Goal: Transaction & Acquisition: Register for event/course

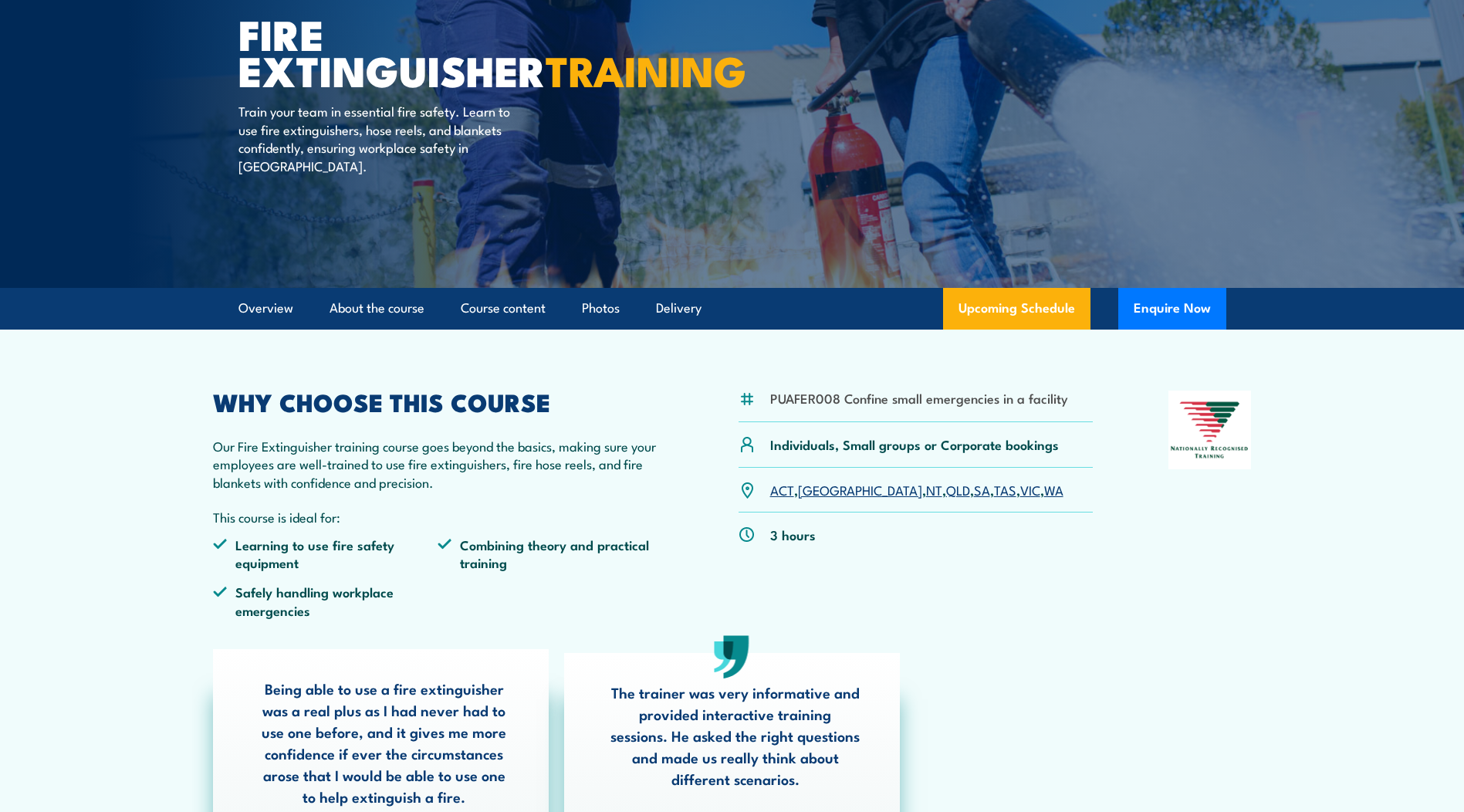
click at [1044, 491] on link "WA" at bounding box center [1054, 489] width 19 height 18
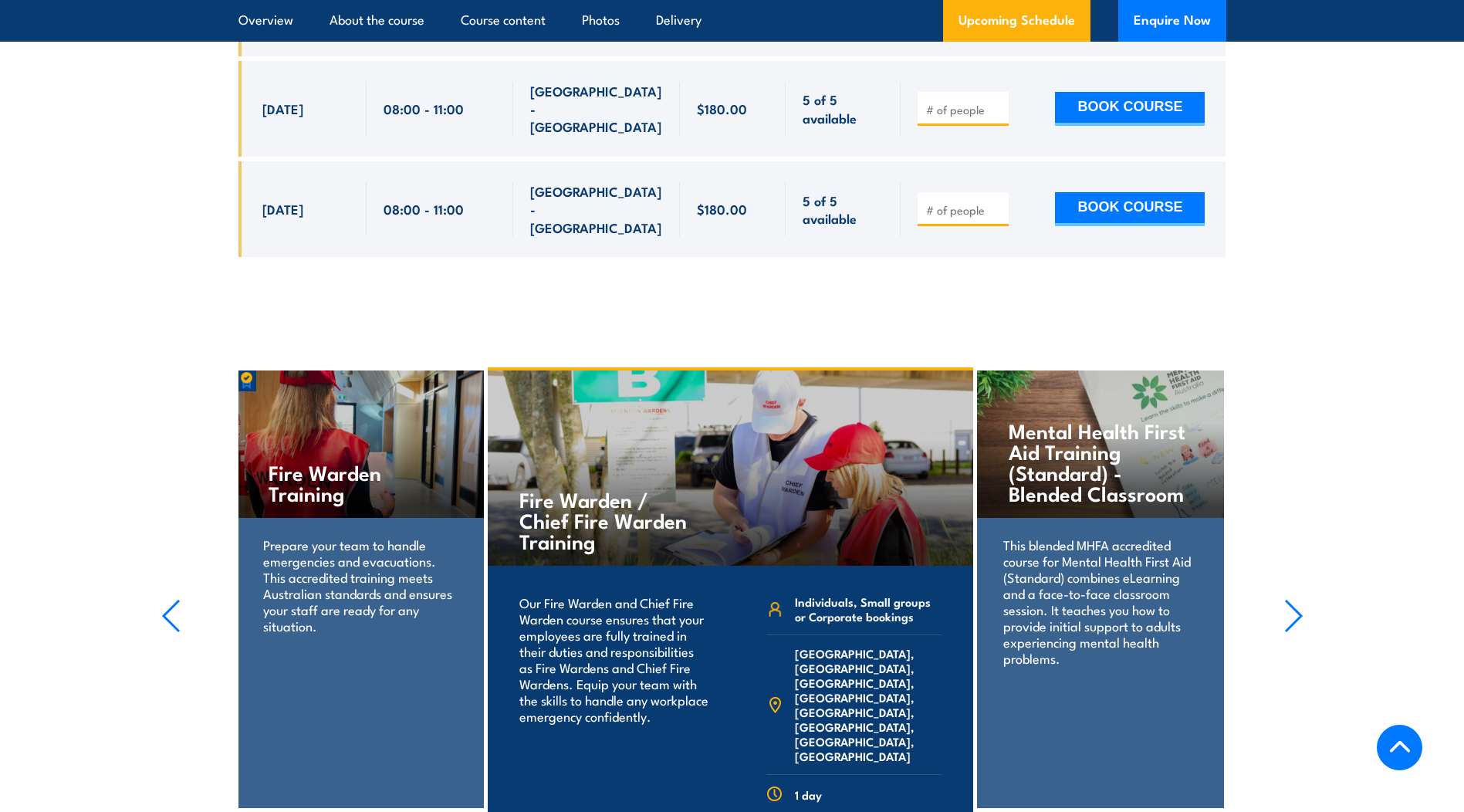
scroll to position [3130, 0]
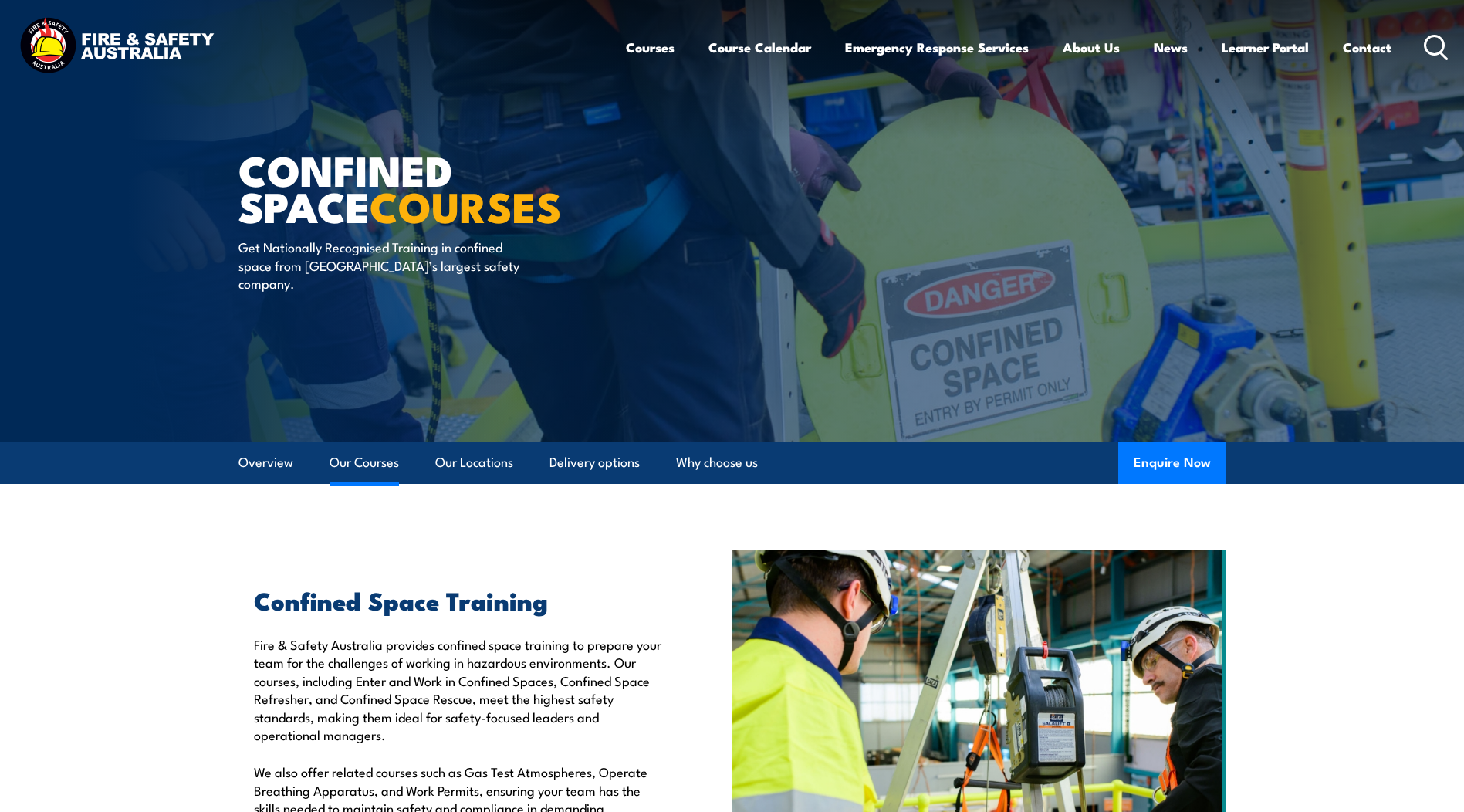
click at [388, 462] on link "Our Courses" at bounding box center [364, 462] width 69 height 41
click at [360, 462] on link "Our Courses" at bounding box center [364, 462] width 69 height 41
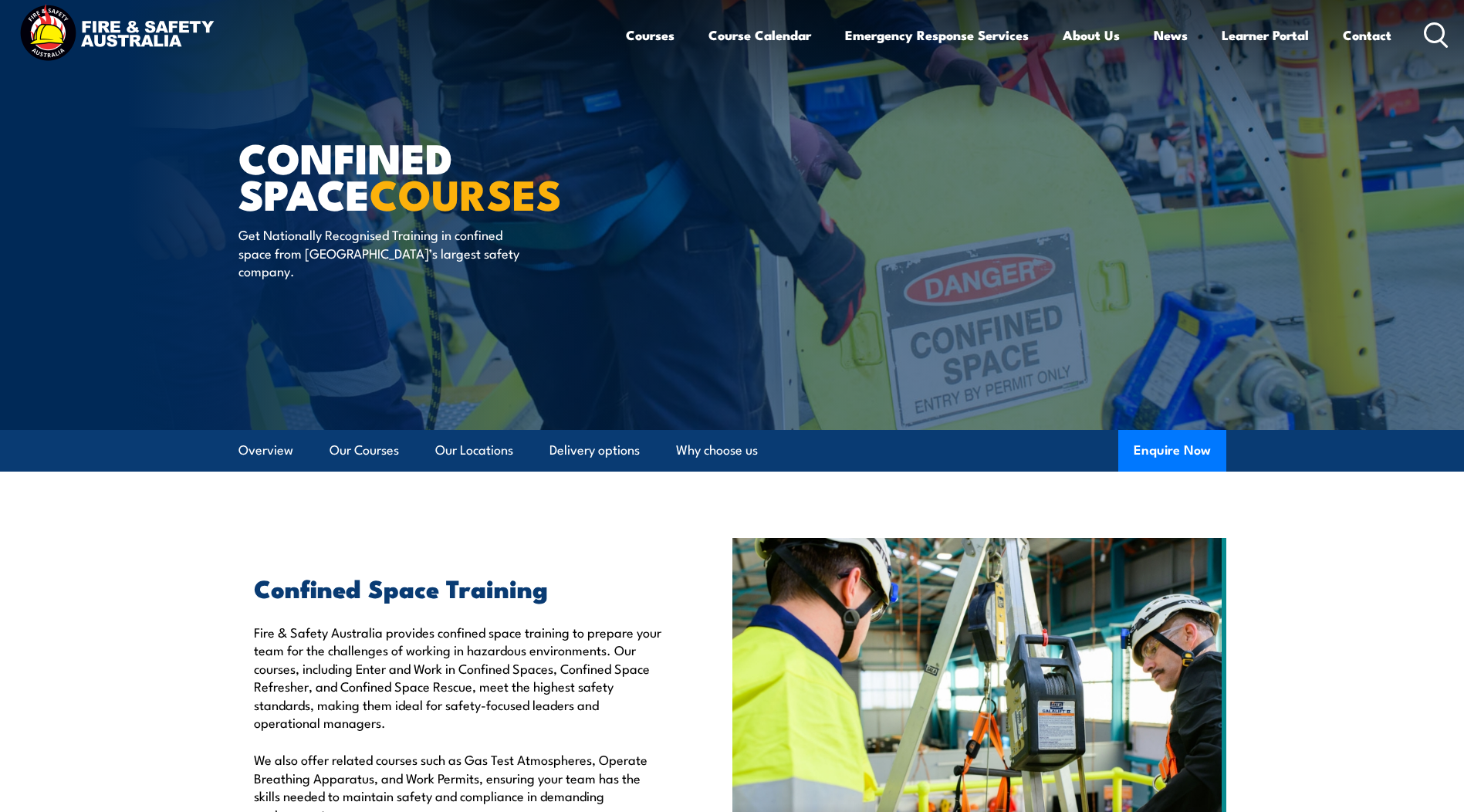
scroll to position [1, 0]
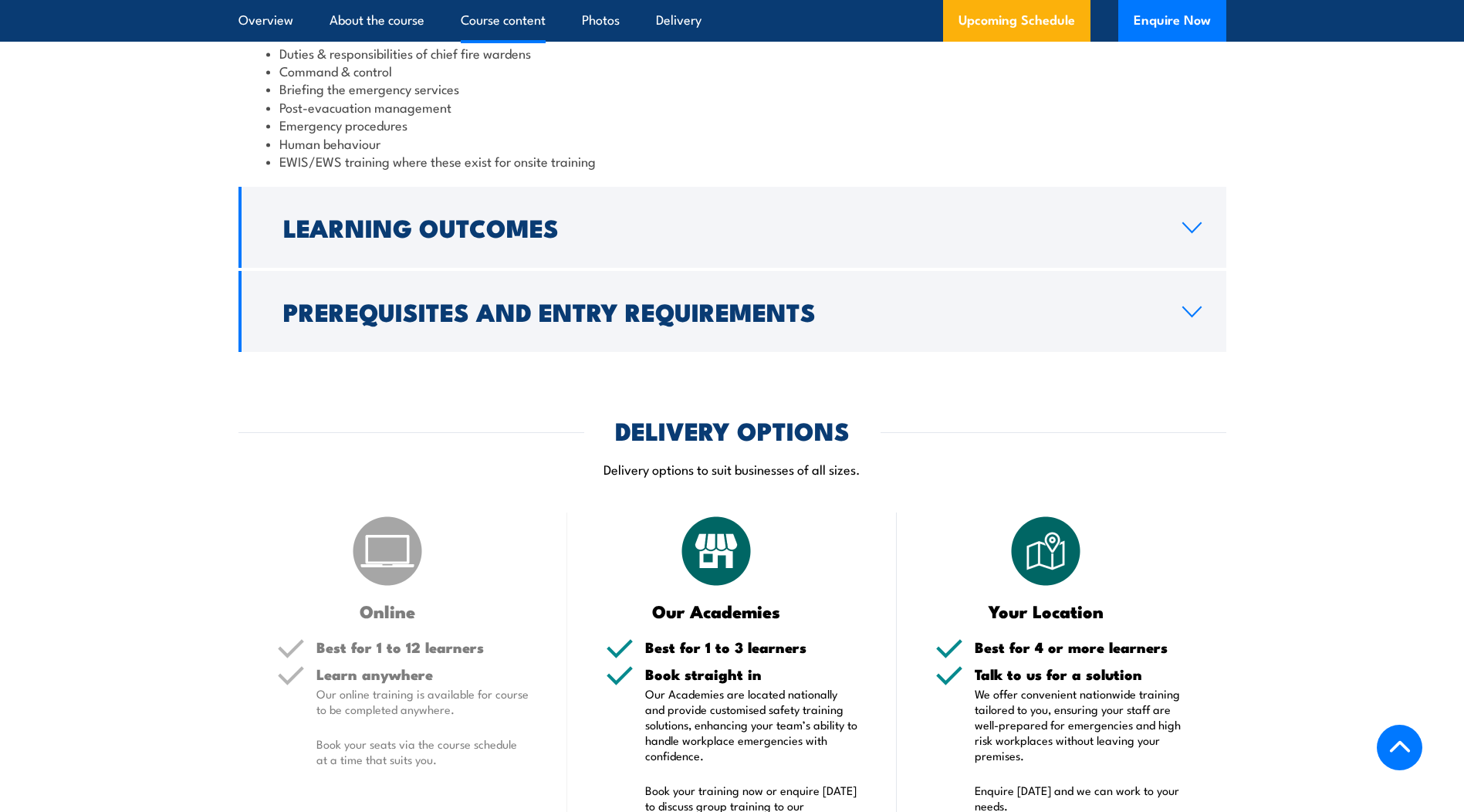
scroll to position [1698, 0]
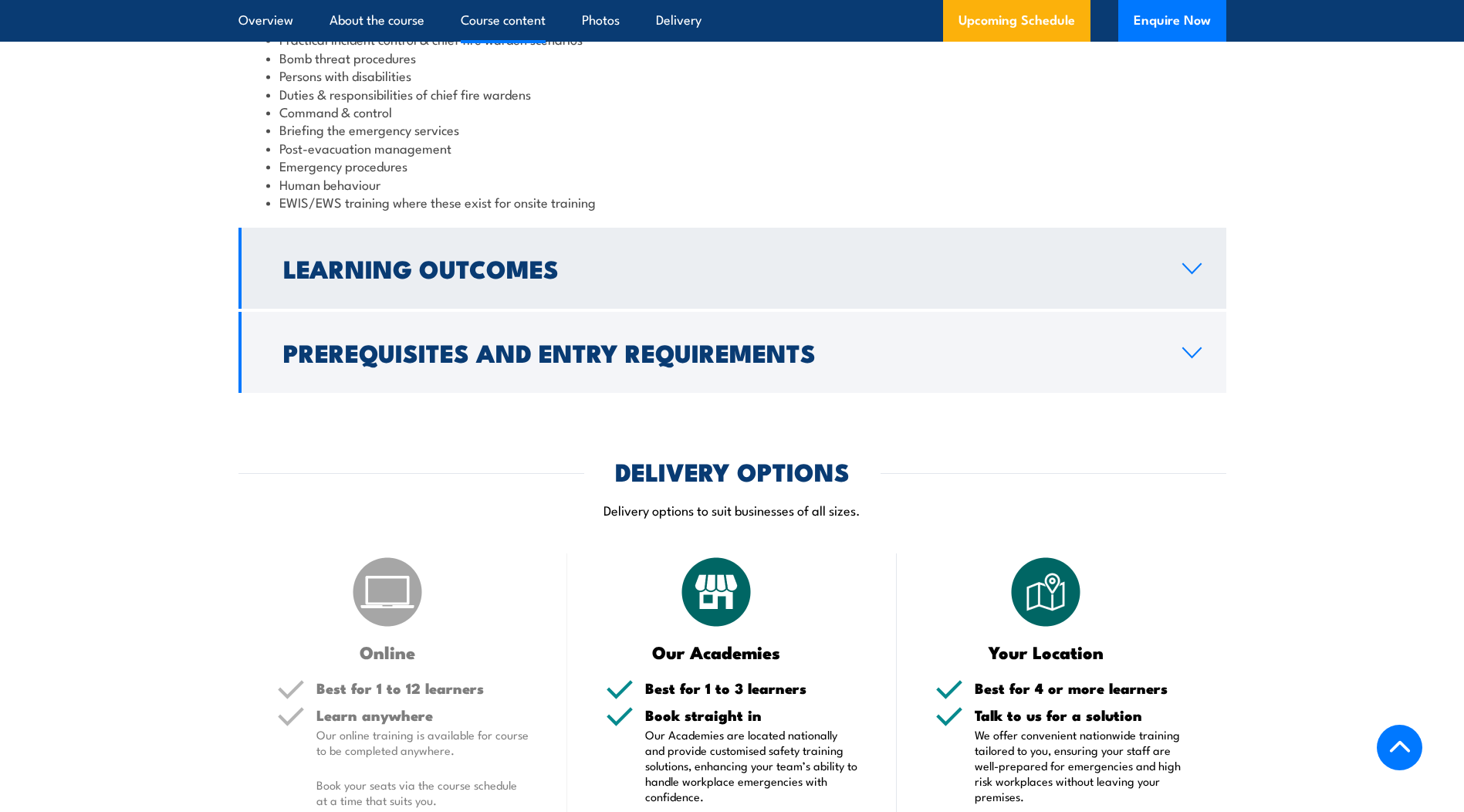
click at [1208, 265] on link "Learning Outcomes" at bounding box center [732, 268] width 988 height 81
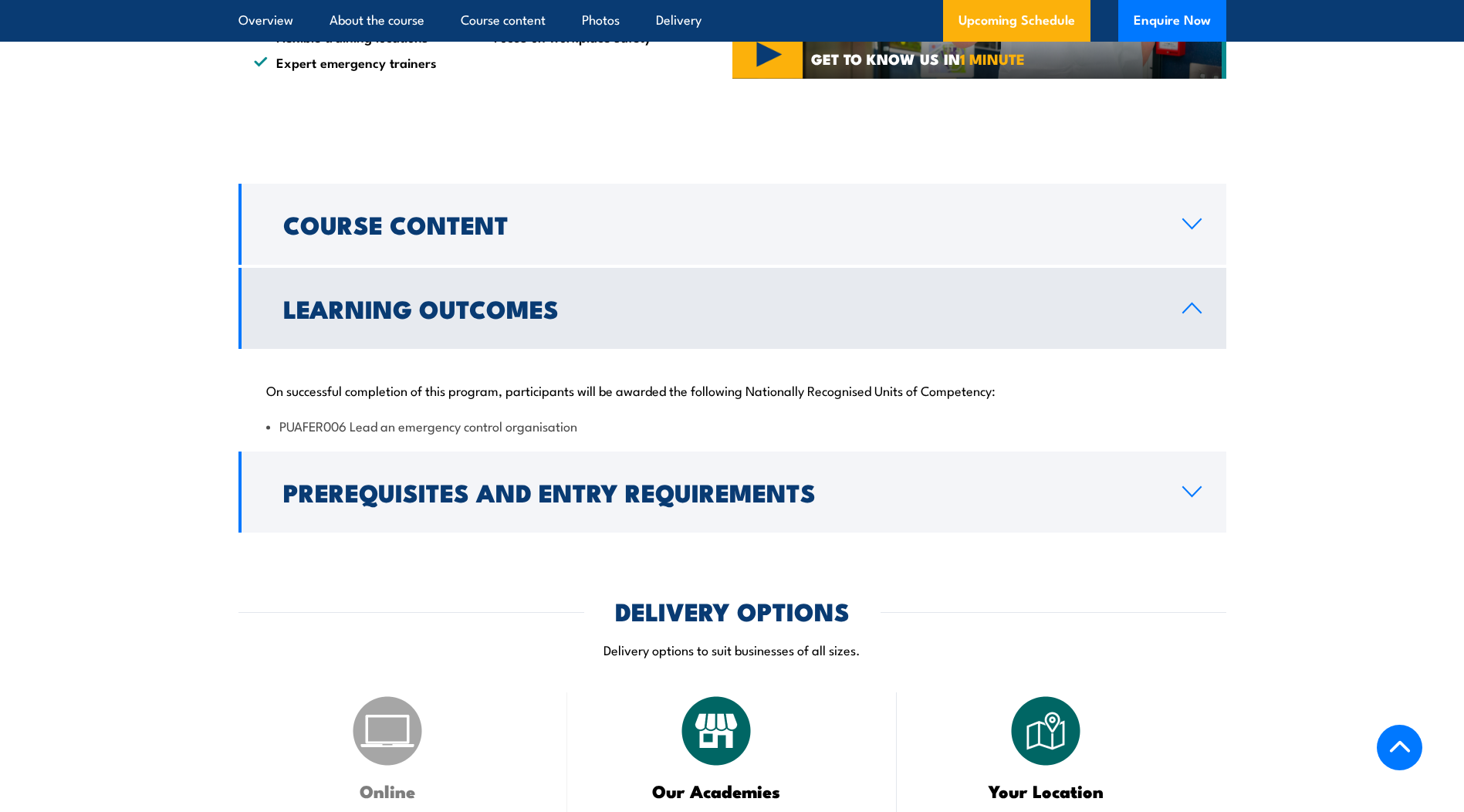
scroll to position [1294, 0]
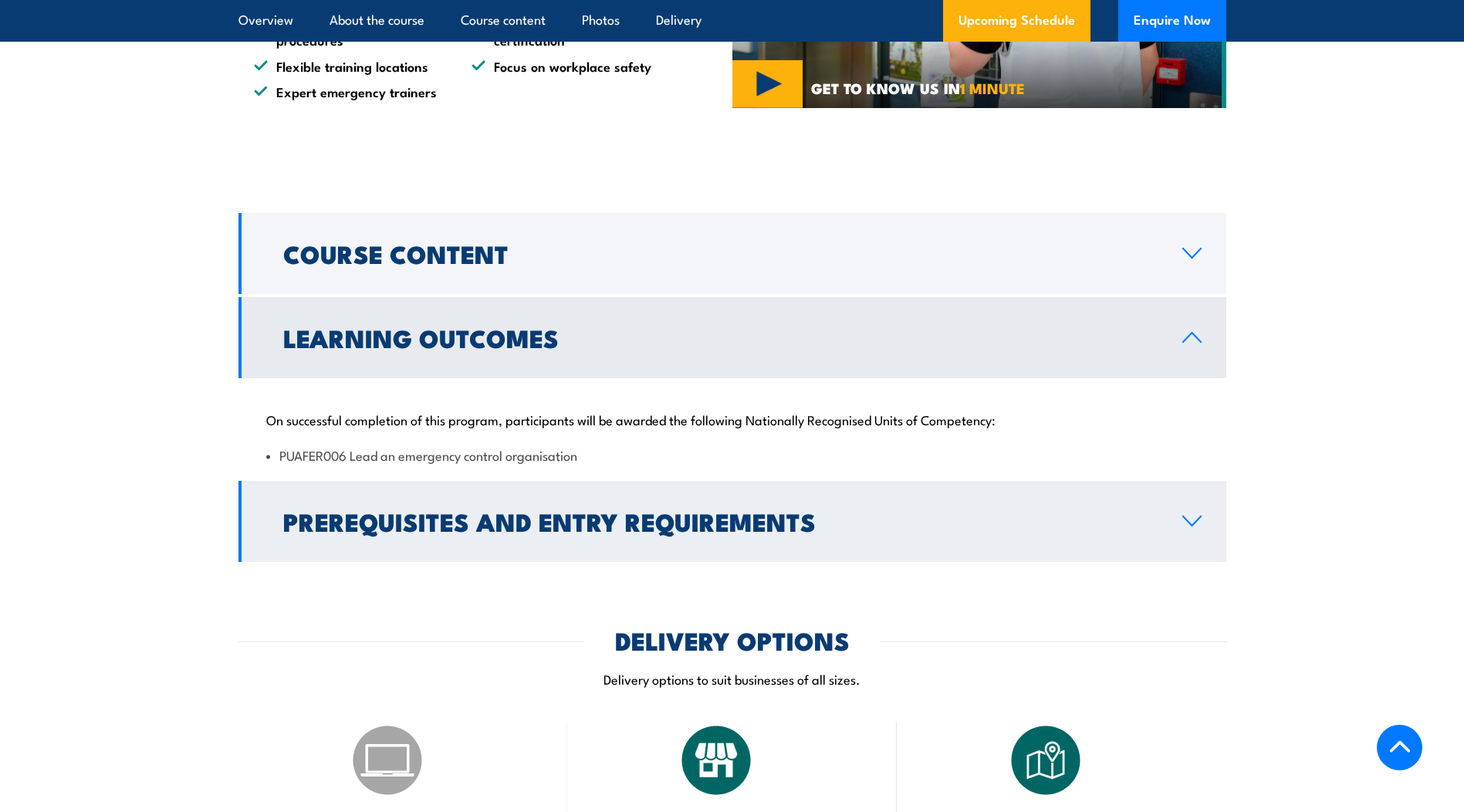
click at [1204, 521] on link "Prerequisites and Entry Requirements" at bounding box center [732, 521] width 988 height 81
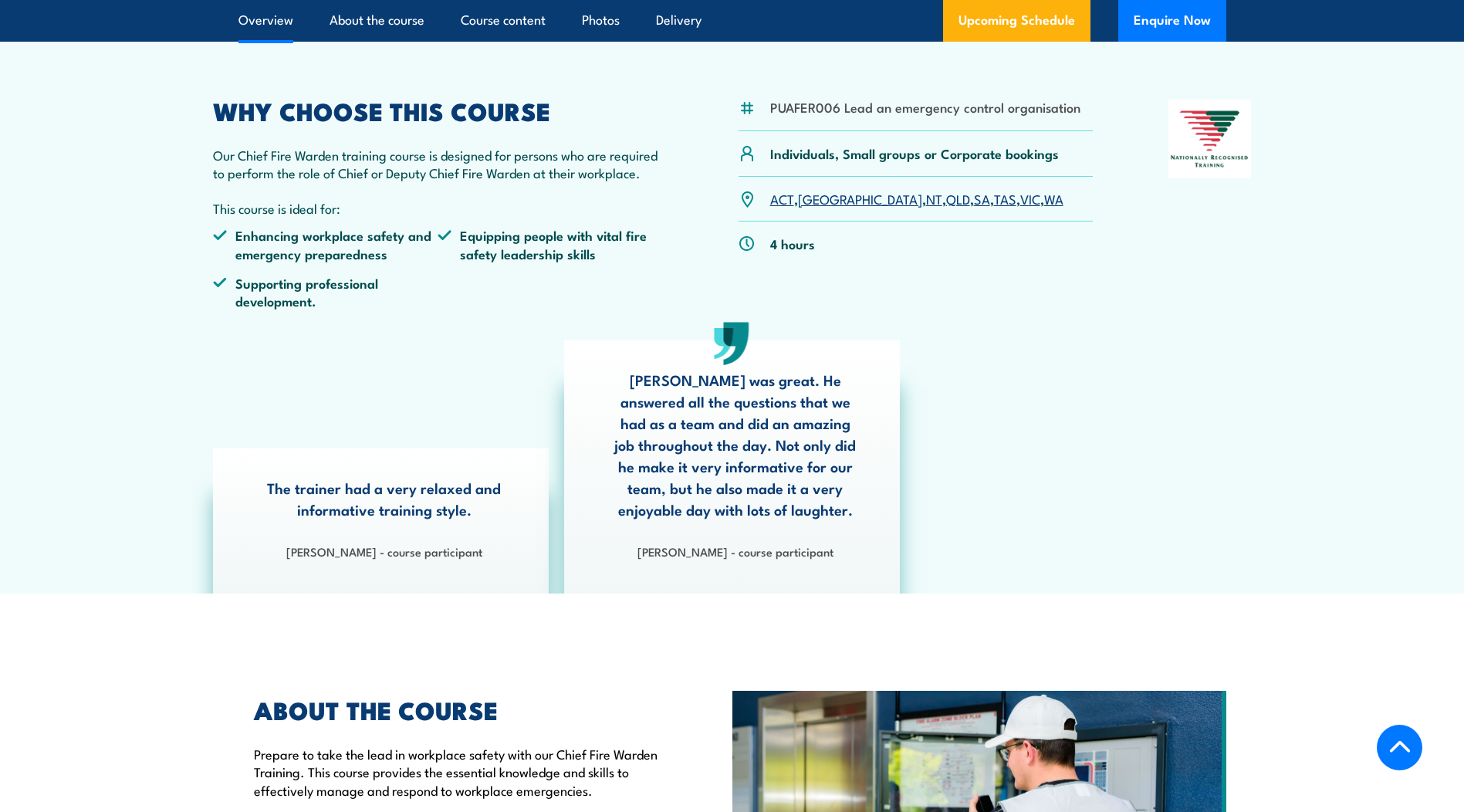
scroll to position [0, 0]
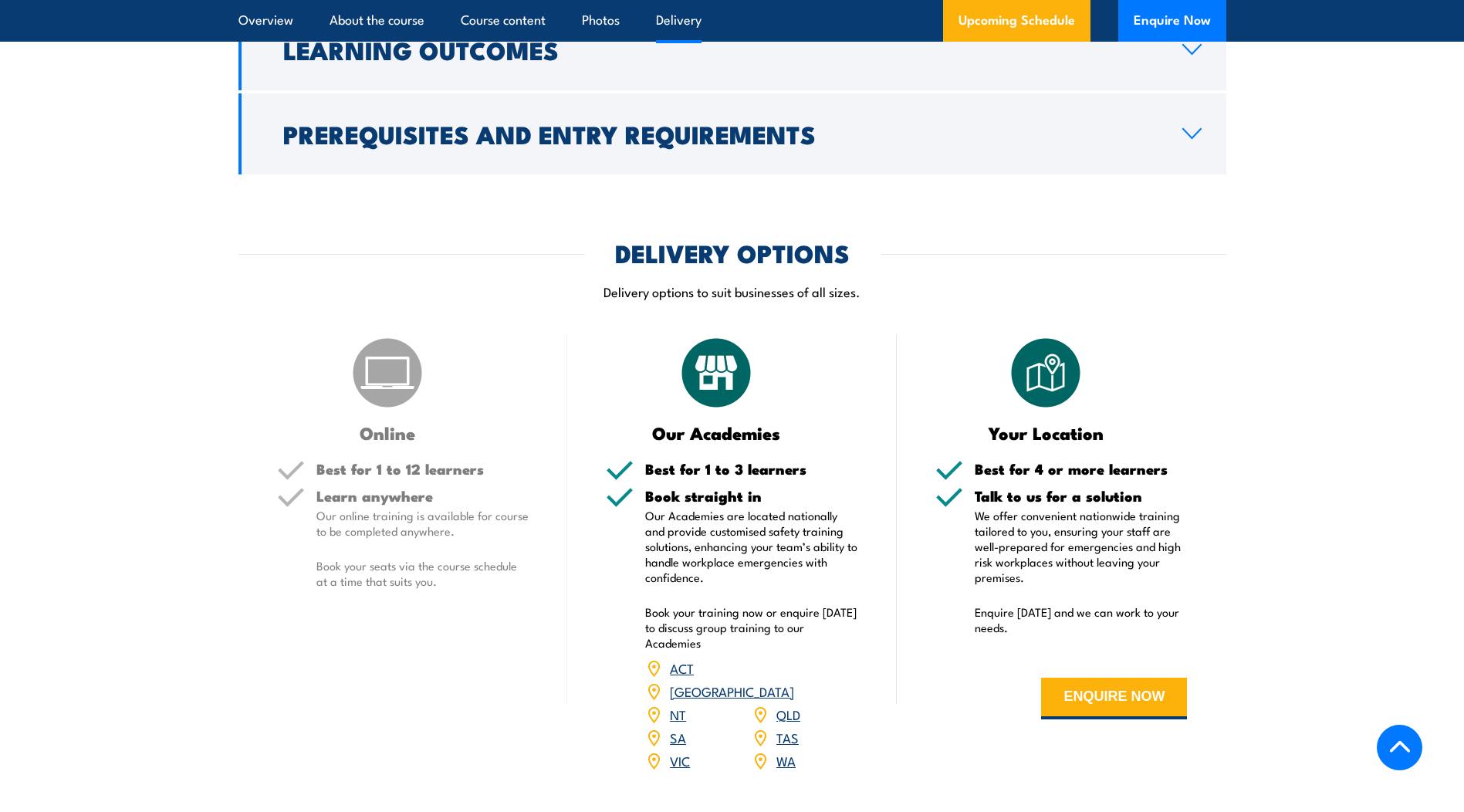
scroll to position [1852, 0]
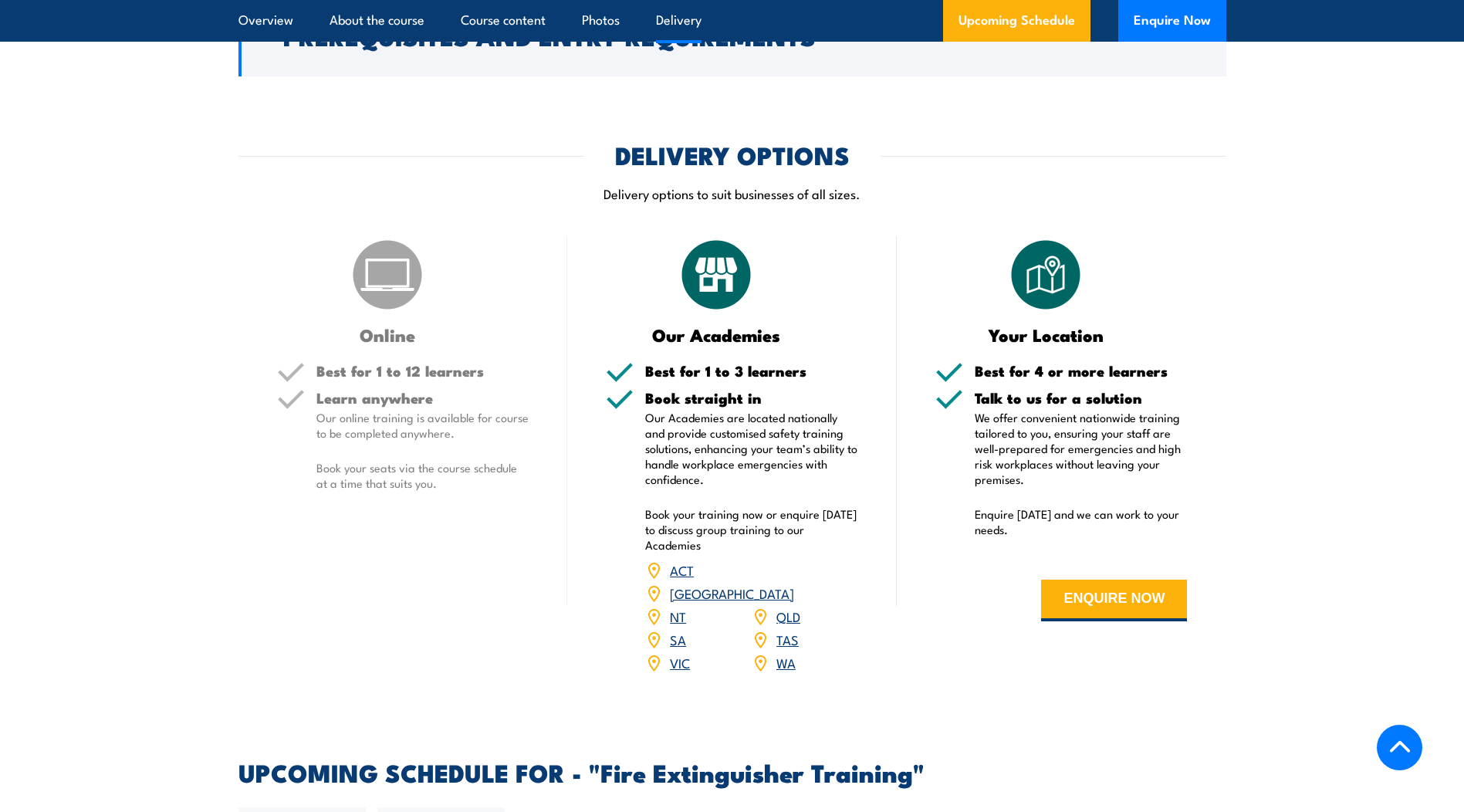
click at [780, 653] on link "WA" at bounding box center [786, 662] width 19 height 18
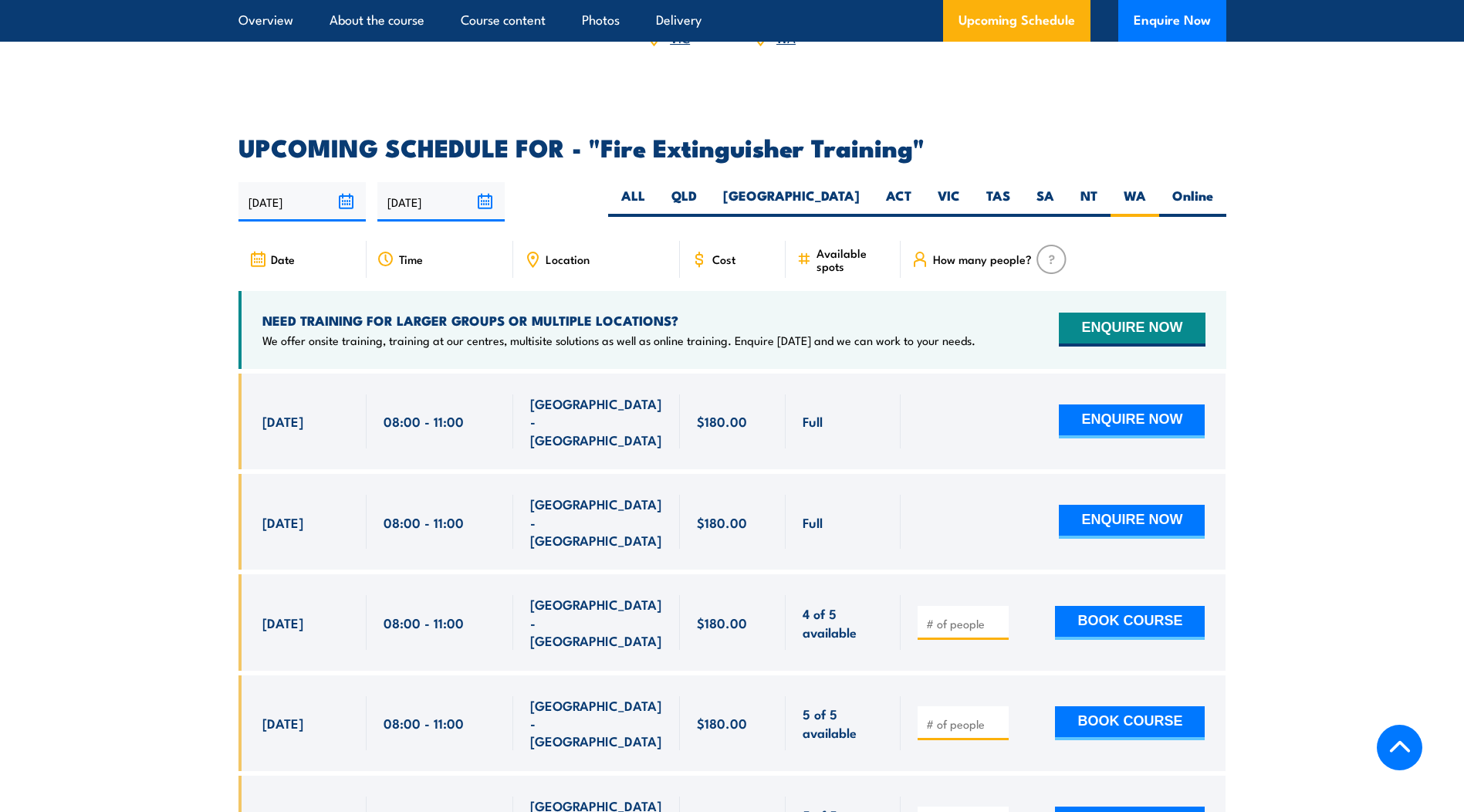
scroll to position [2512, 0]
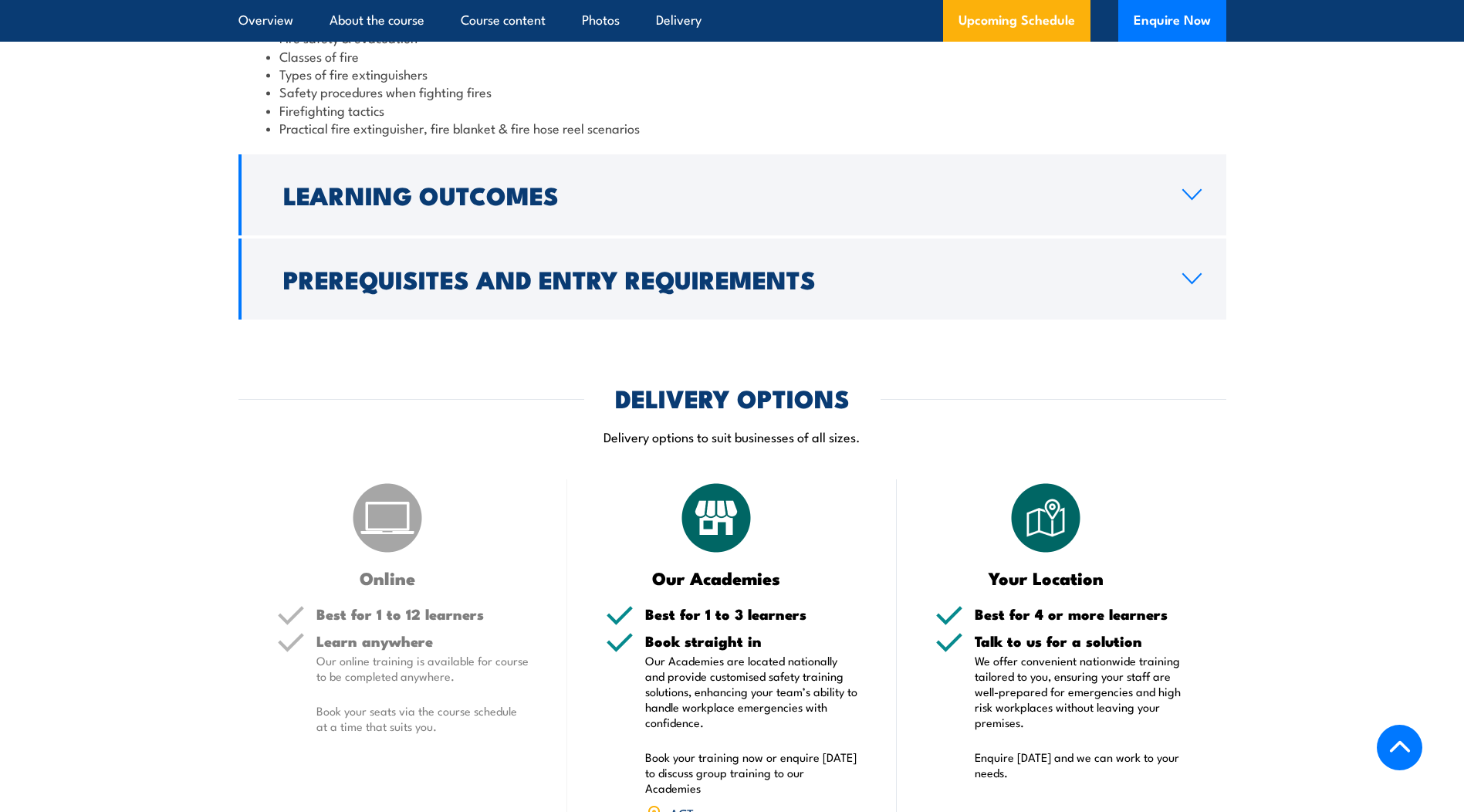
scroll to position [1775, 0]
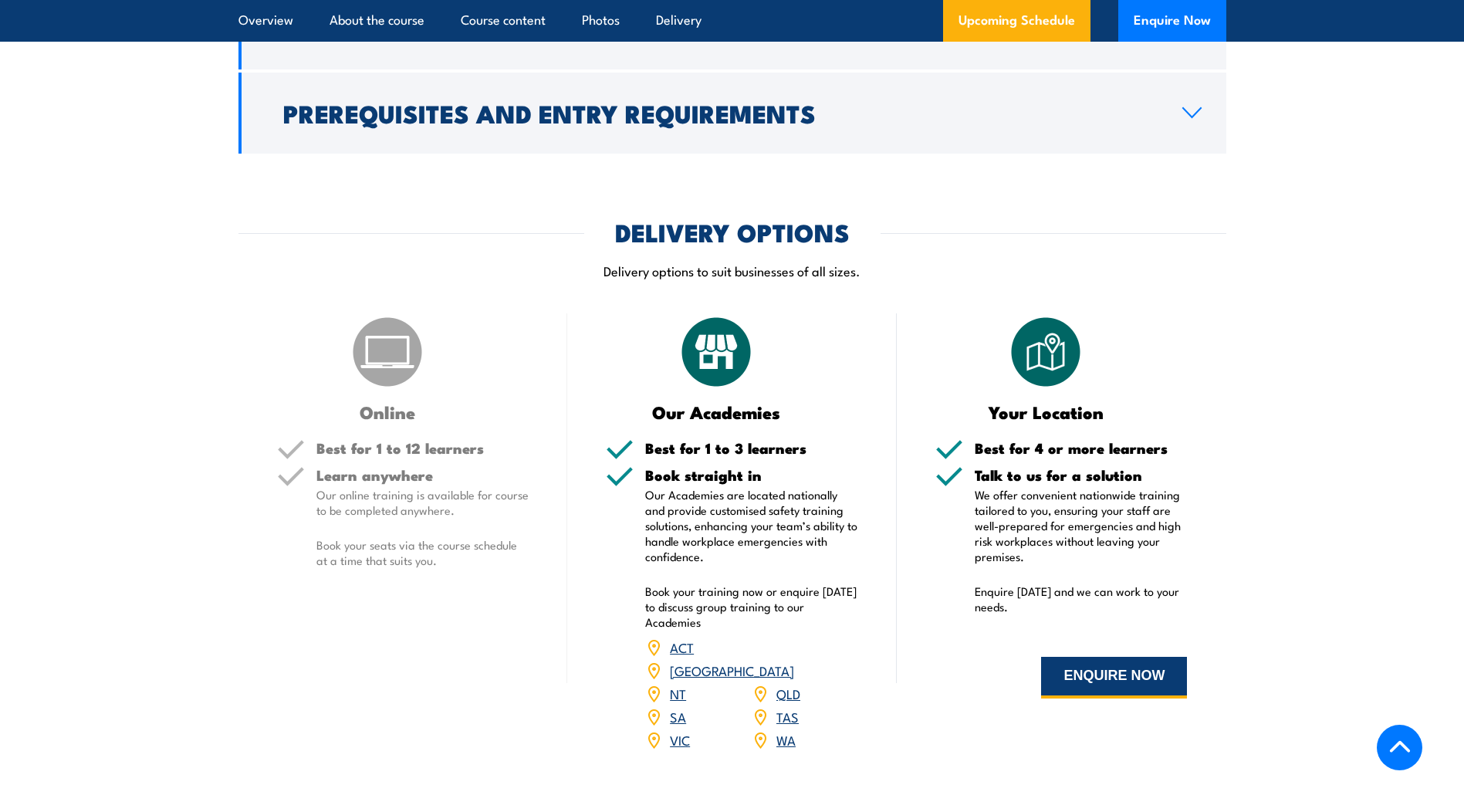
click at [1089, 675] on button "ENQUIRE NOW" at bounding box center [1113, 678] width 146 height 42
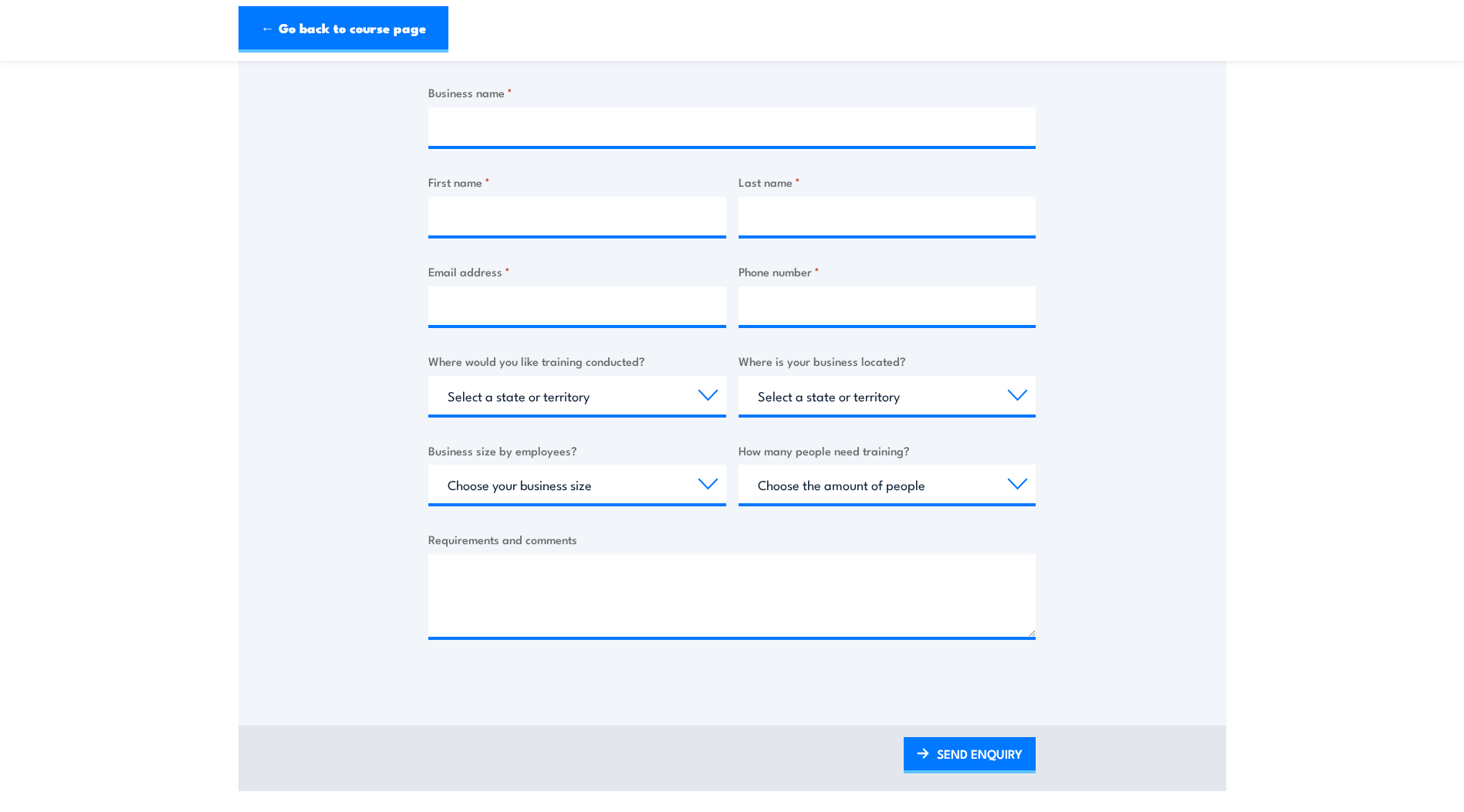
scroll to position [309, 0]
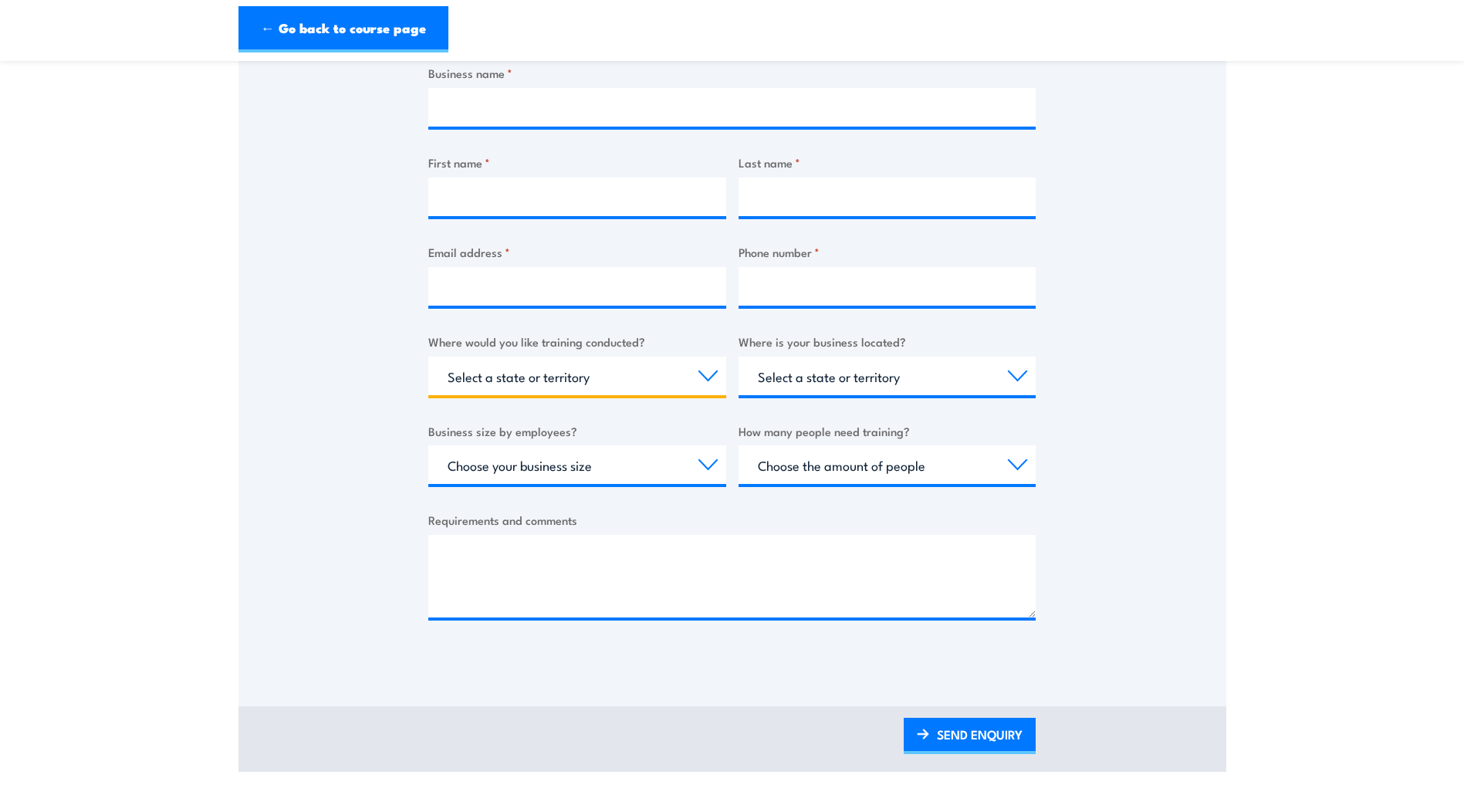
click at [706, 372] on select "Select a state or territory Nationally - multiple locations [GEOGRAPHIC_DATA] […" at bounding box center [577, 375] width 298 height 39
select select "WA"
click at [429, 356] on select "Select a state or territory Nationally - multiple locations [GEOGRAPHIC_DATA] […" at bounding box center [577, 375] width 298 height 39
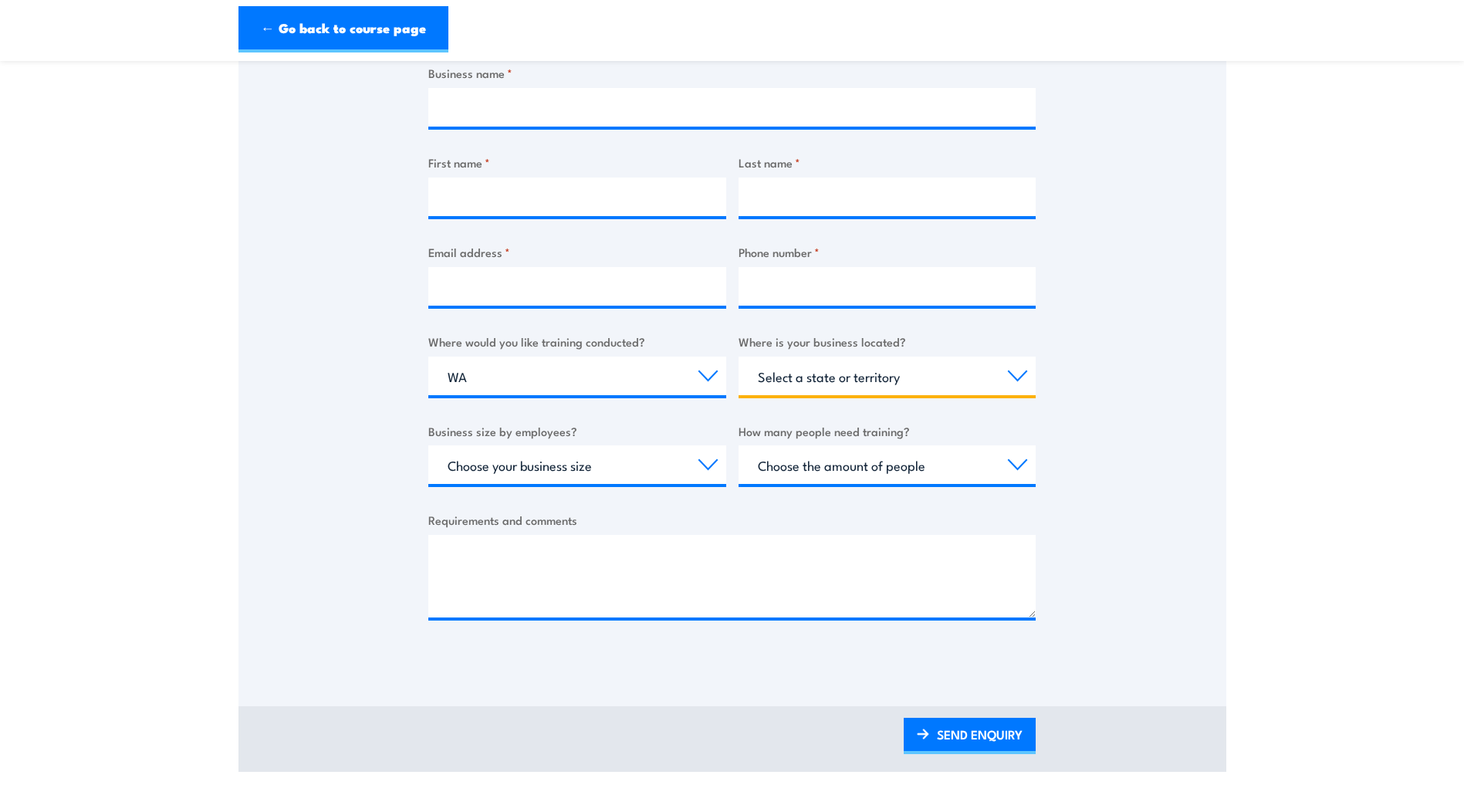
click at [1015, 372] on select "Select a state or territory [GEOGRAPHIC_DATA] [GEOGRAPHIC_DATA] [GEOGRAPHIC_DAT…" at bounding box center [888, 375] width 298 height 39
select select "WA"
click at [739, 356] on select "Select a state or territory [GEOGRAPHIC_DATA] [GEOGRAPHIC_DATA] [GEOGRAPHIC_DAT…" at bounding box center [888, 375] width 298 height 39
click at [707, 461] on select "Choose your business size 1 to 19 20 to 199 200+" at bounding box center [577, 465] width 298 height 39
select select "20 to 199"
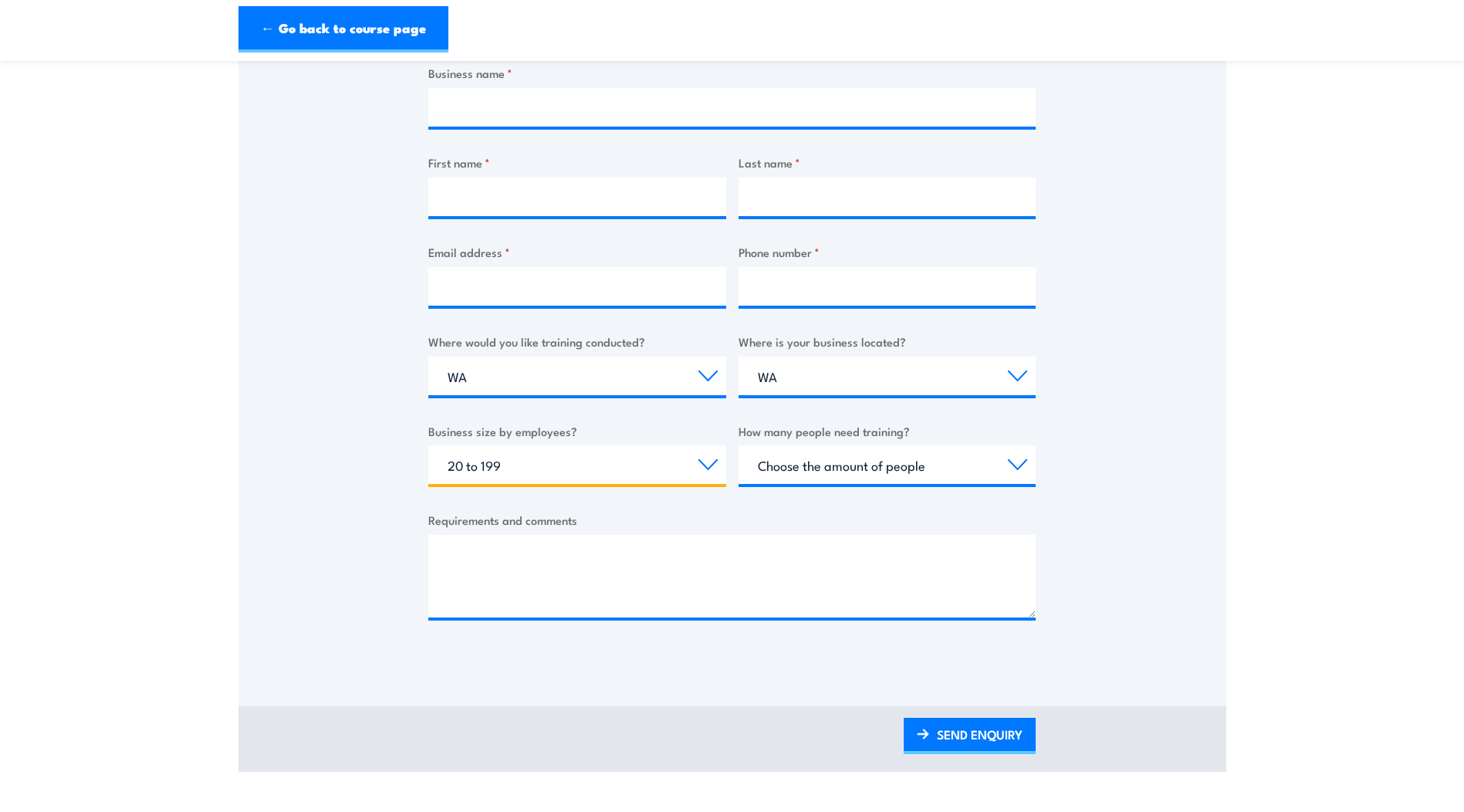
click at [429, 445] on select "Choose your business size 1 to 19 20 to 199 200+" at bounding box center [577, 465] width 298 height 39
click at [1023, 463] on select "Choose the amount of people 1 to 4 5 to 19 20+" at bounding box center [888, 465] width 298 height 39
select select "5 to 19"
click at [739, 445] on select "Choose the amount of people 1 to 4 5 to 19 20+" at bounding box center [888, 465] width 298 height 39
click at [808, 554] on textarea "Requirements and comments" at bounding box center [732, 576] width 607 height 83
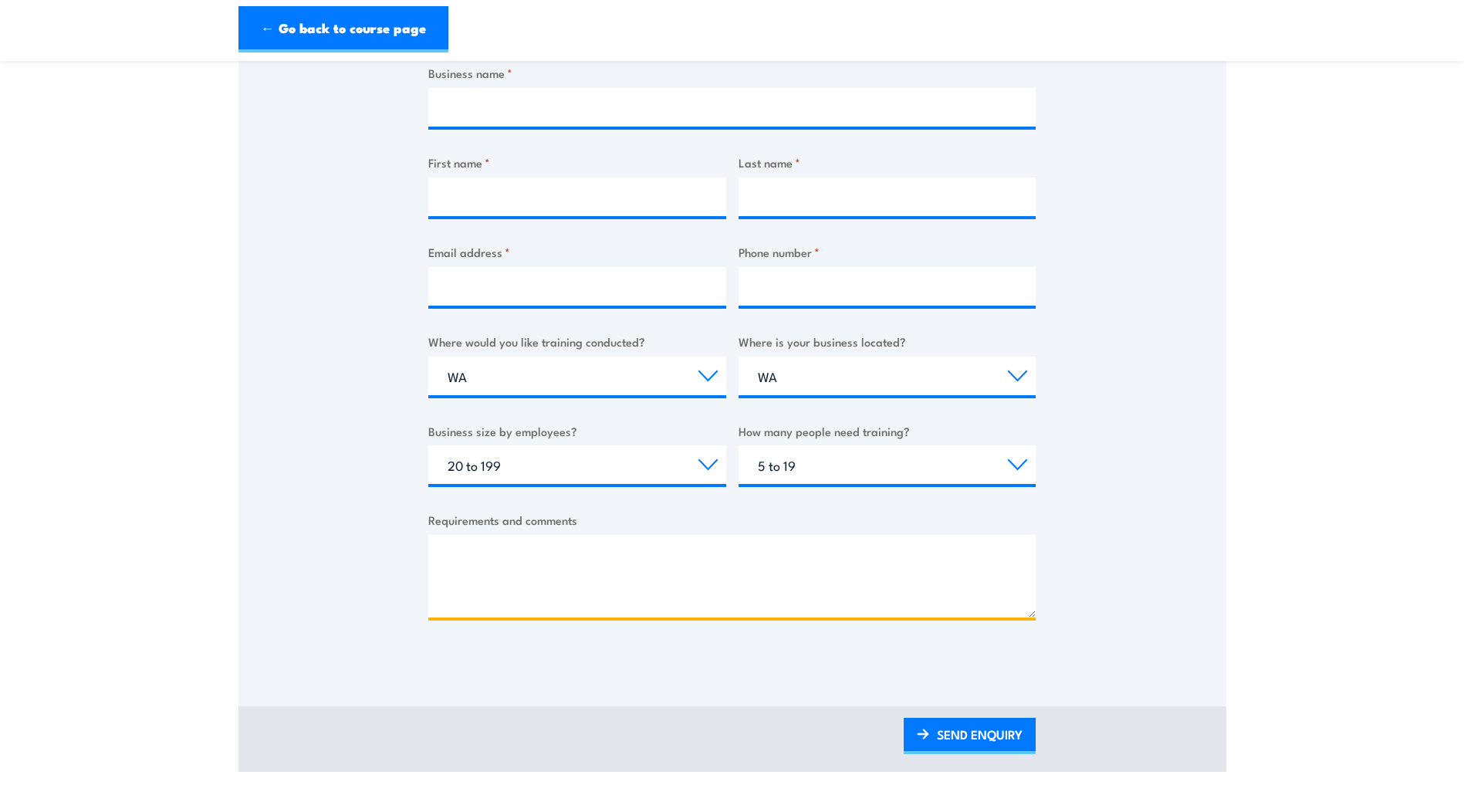
scroll to position [0, 0]
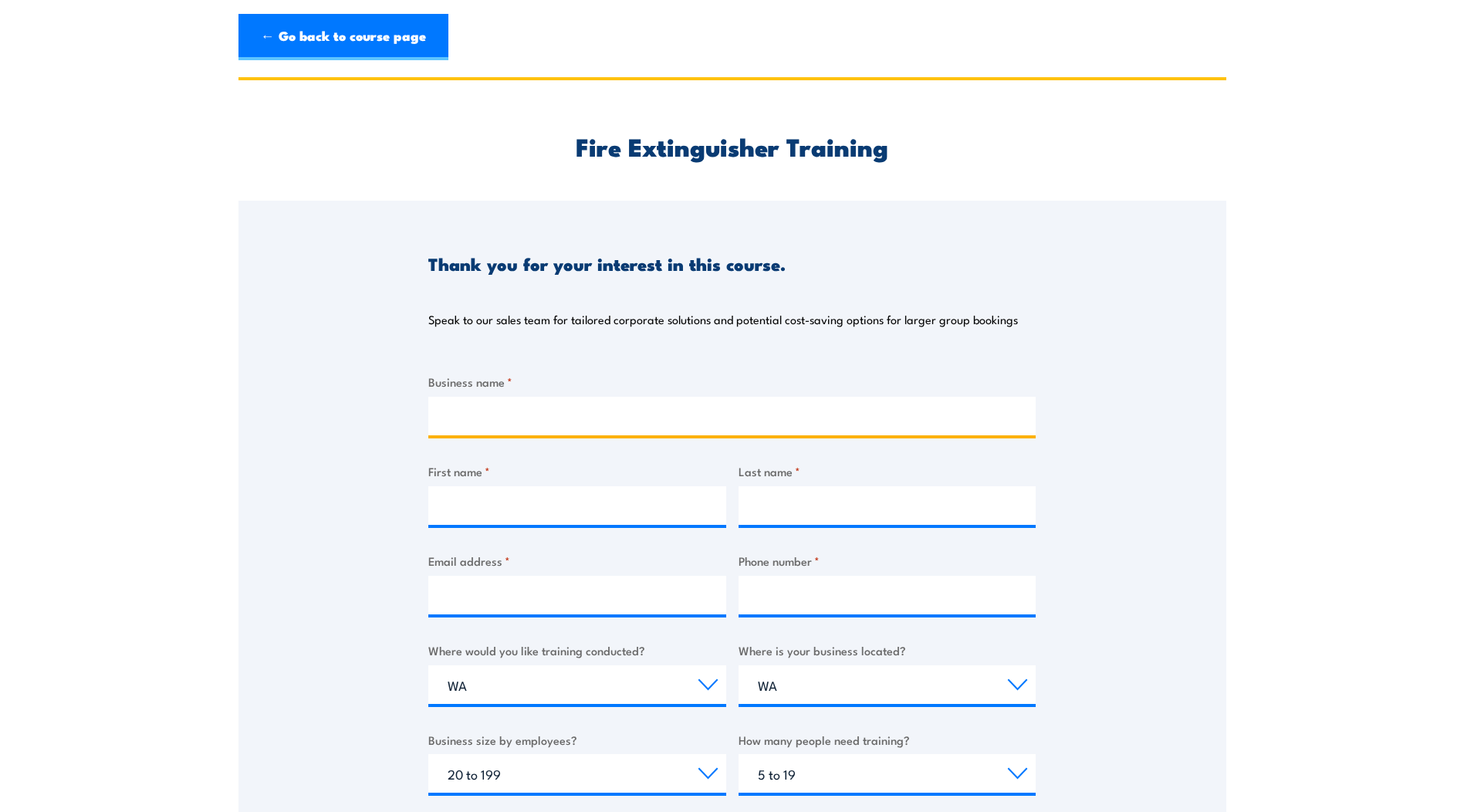
click at [531, 417] on input "Business name *" at bounding box center [732, 416] width 607 height 39
type input "Tomra Collections [GEOGRAPHIC_DATA]"
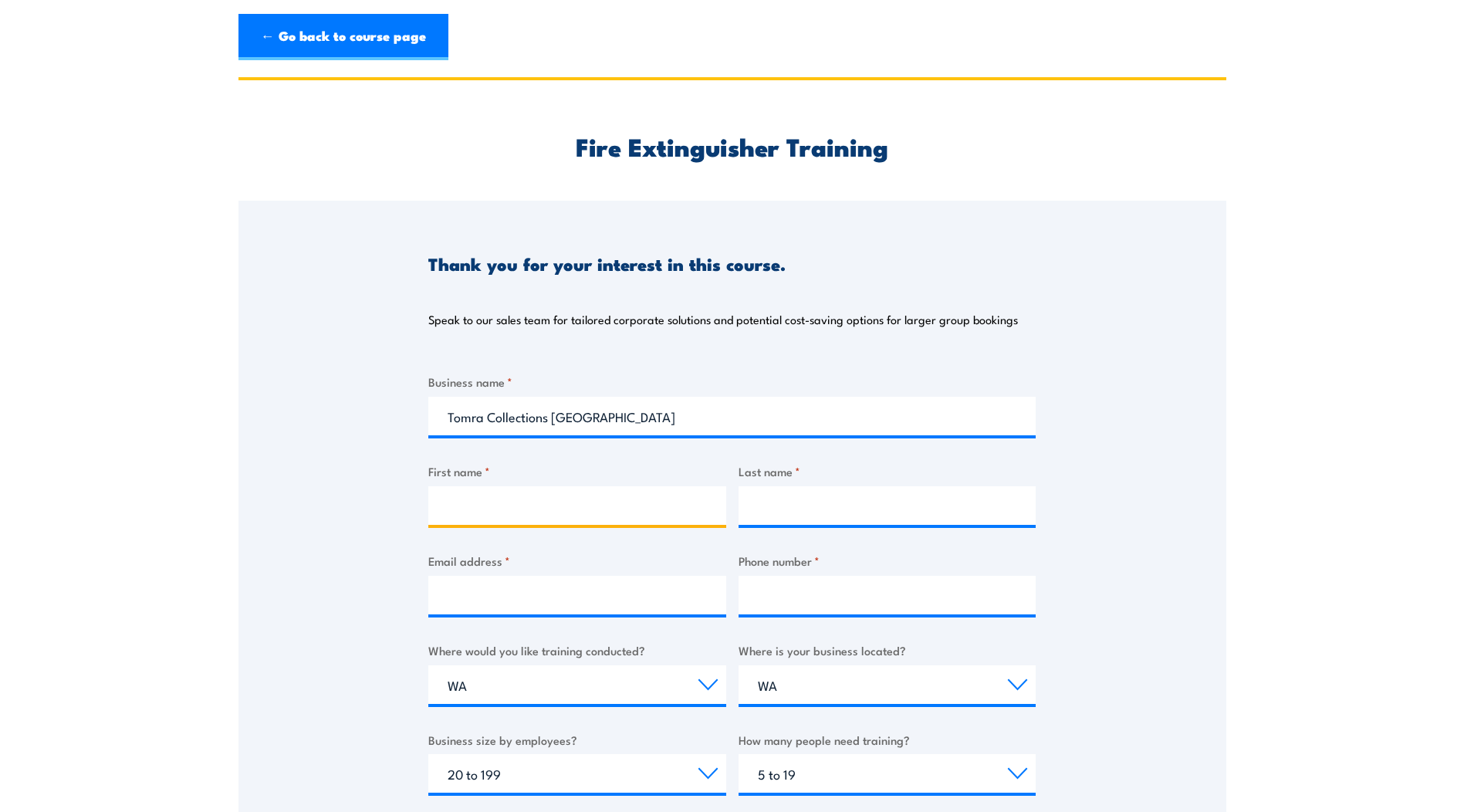
type input "[PERSON_NAME]"
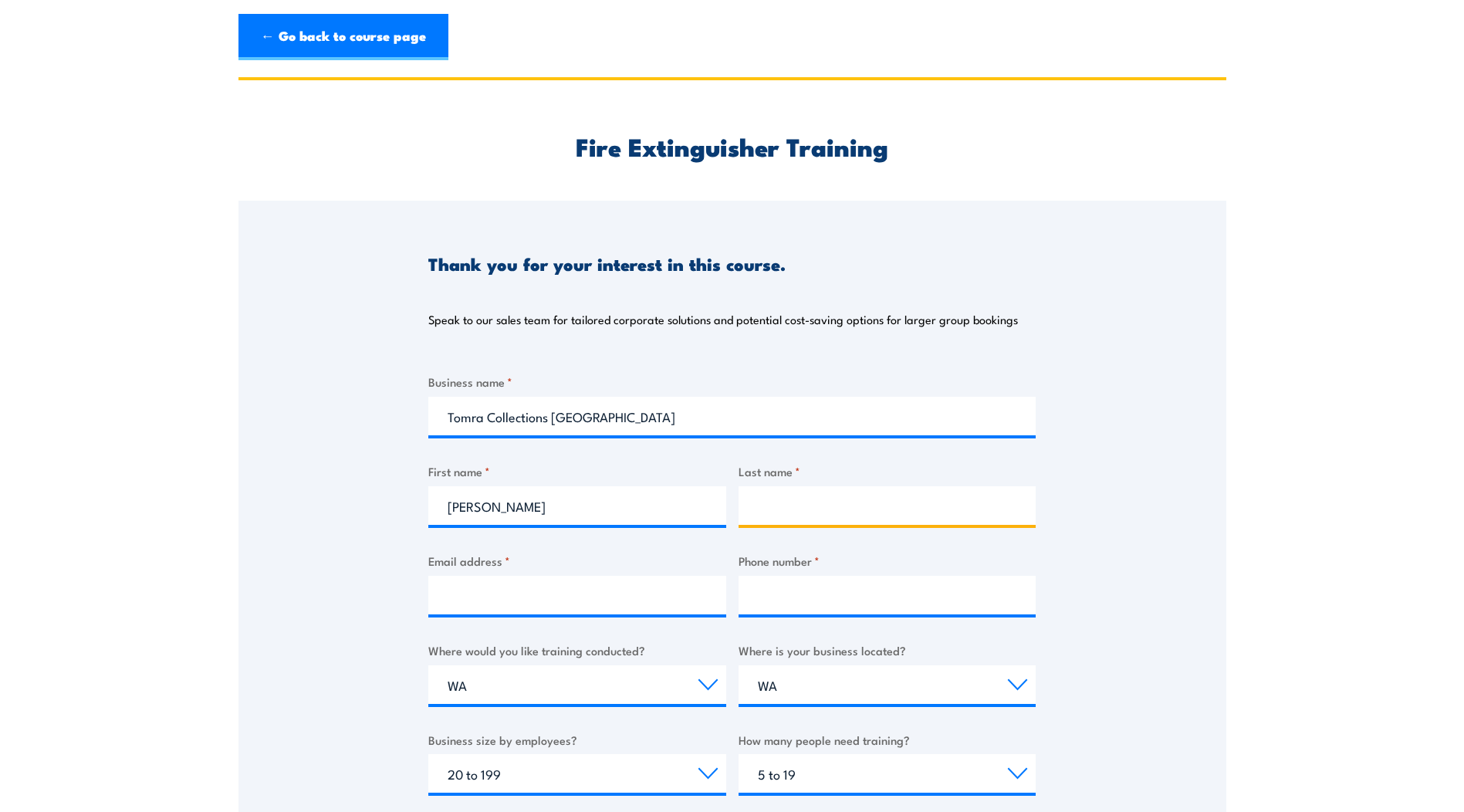
type input "[PERSON_NAME]"
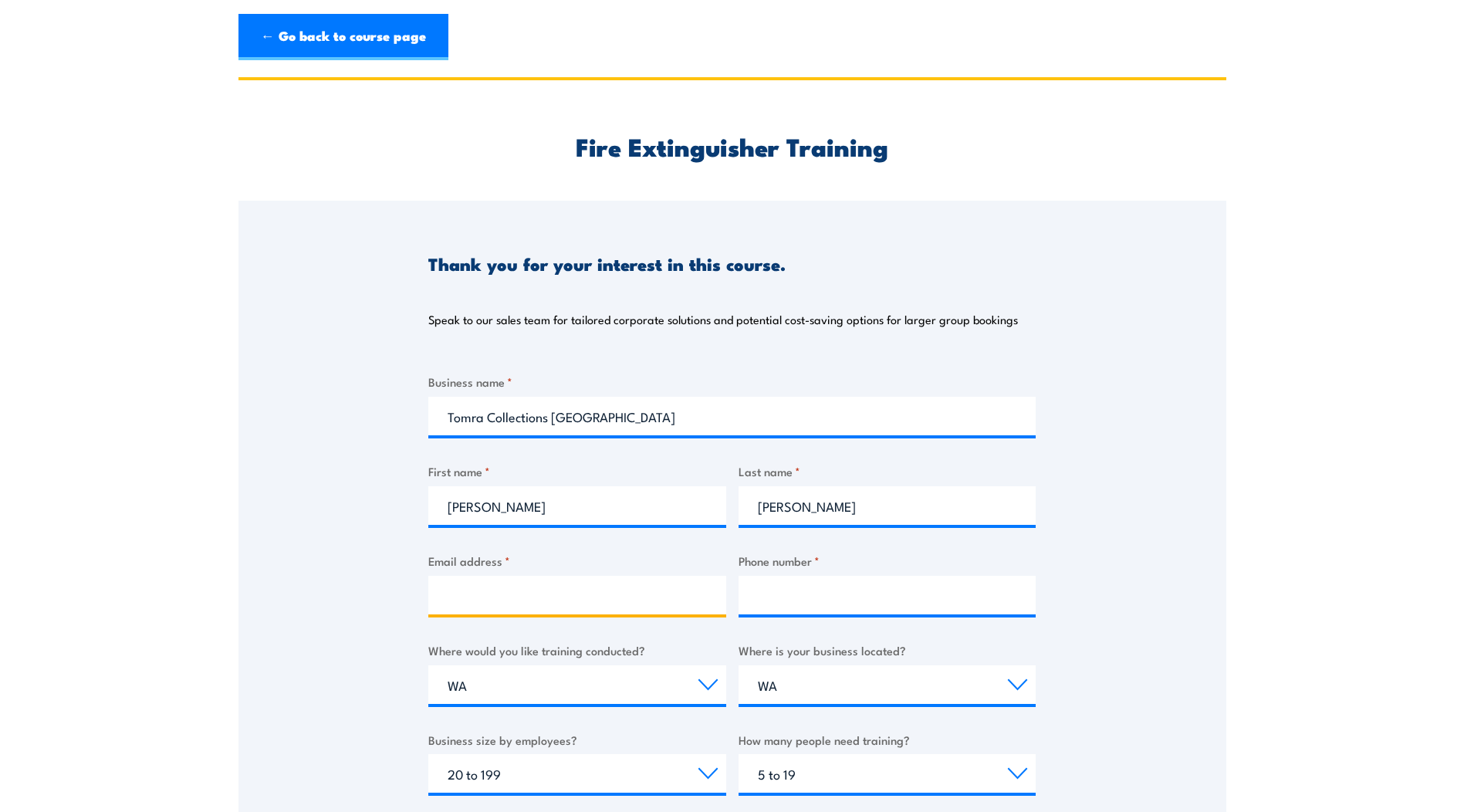
type input "[PERSON_NAME][EMAIL_ADDRESS][PERSON_NAME][DOMAIN_NAME]"
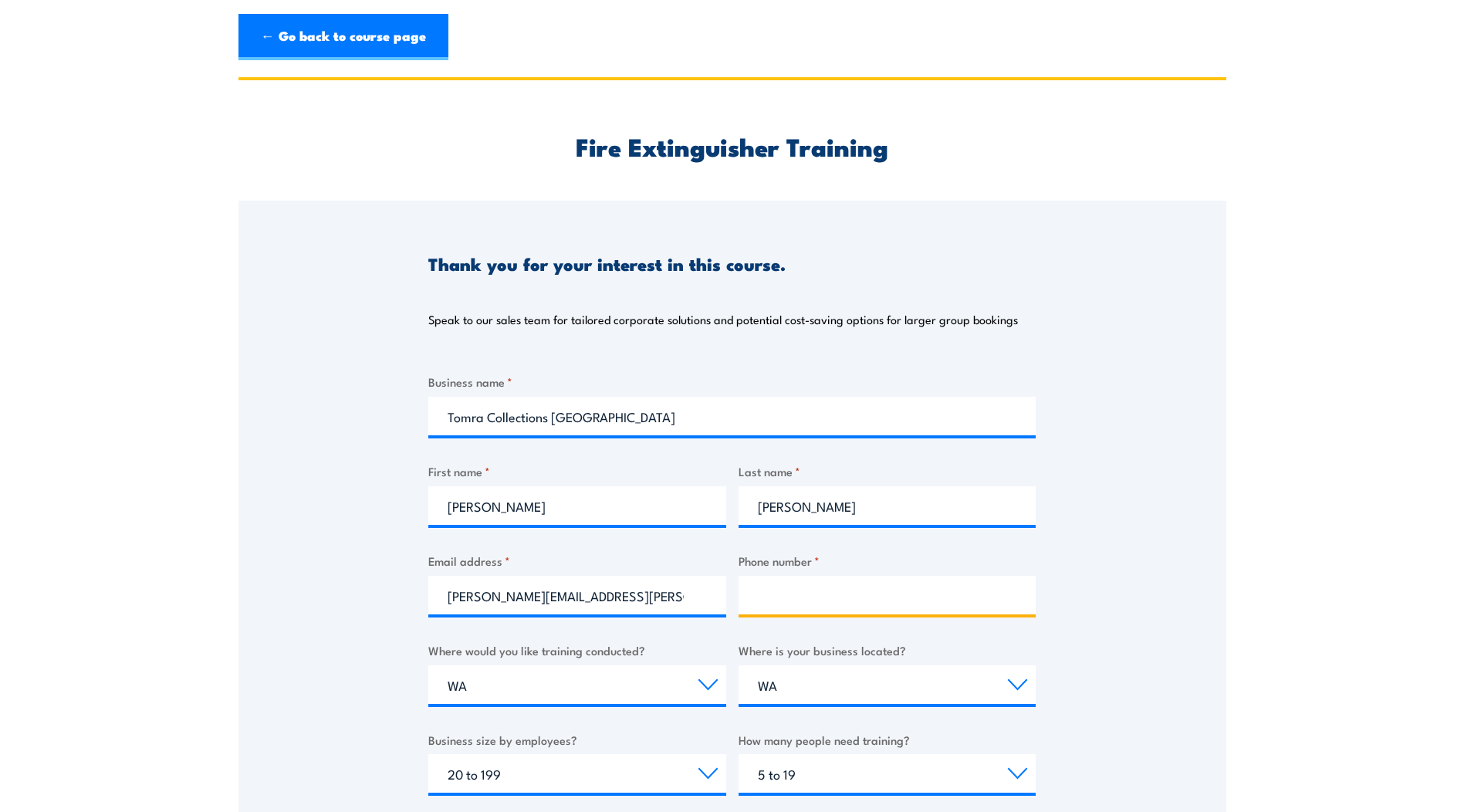
type input "0427234612"
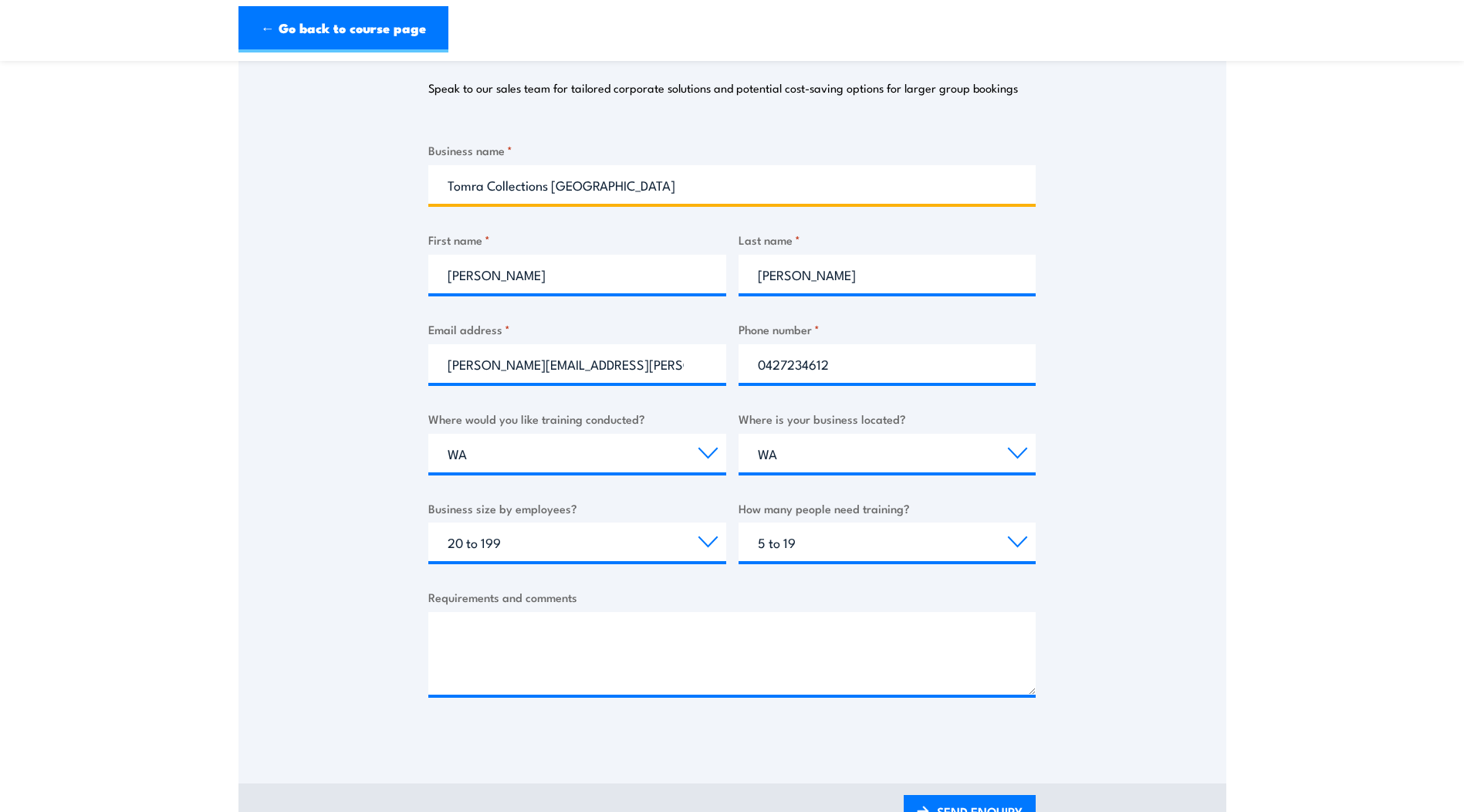
scroll to position [309, 0]
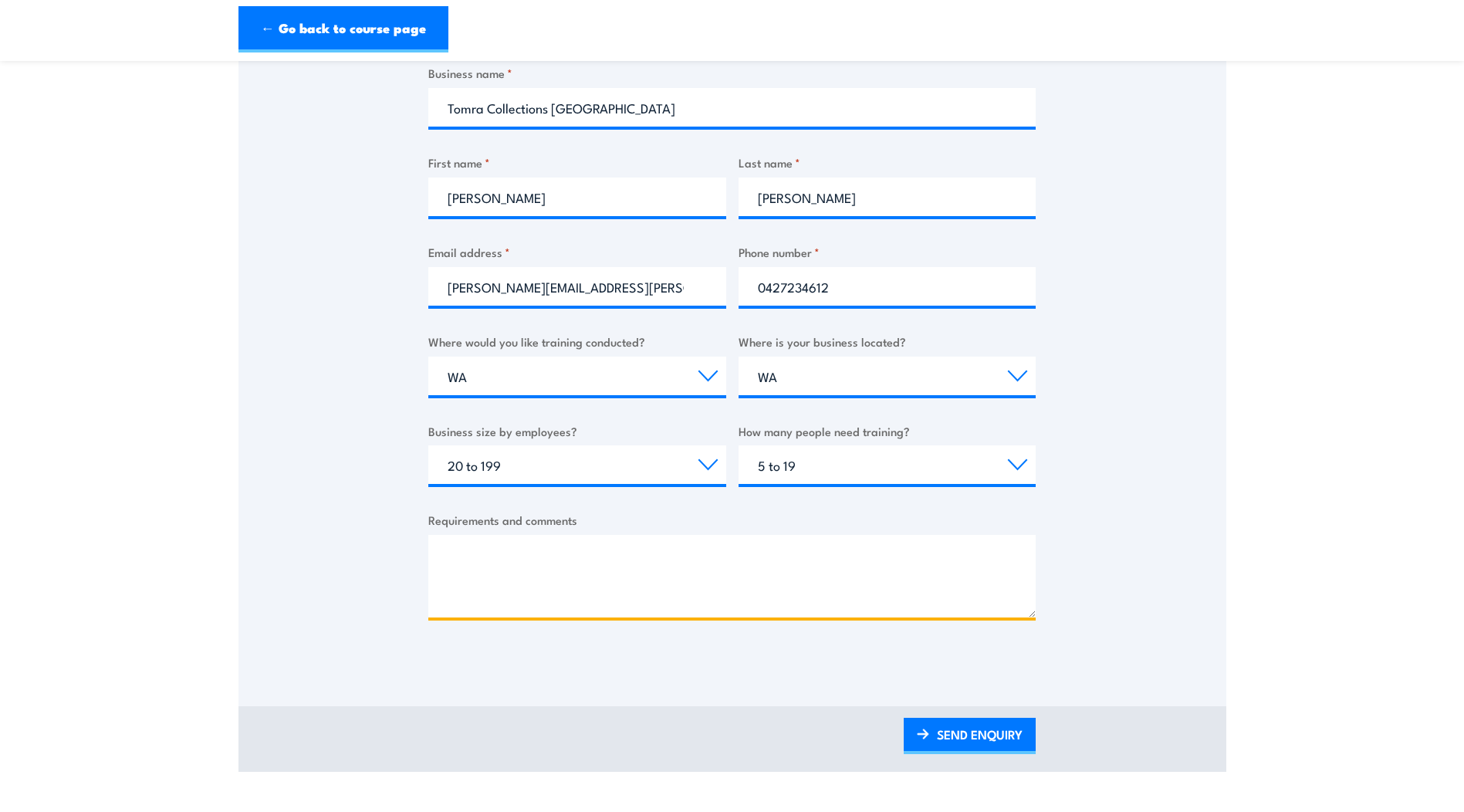
click at [508, 549] on textarea "Requirements and comments" at bounding box center [732, 576] width 607 height 83
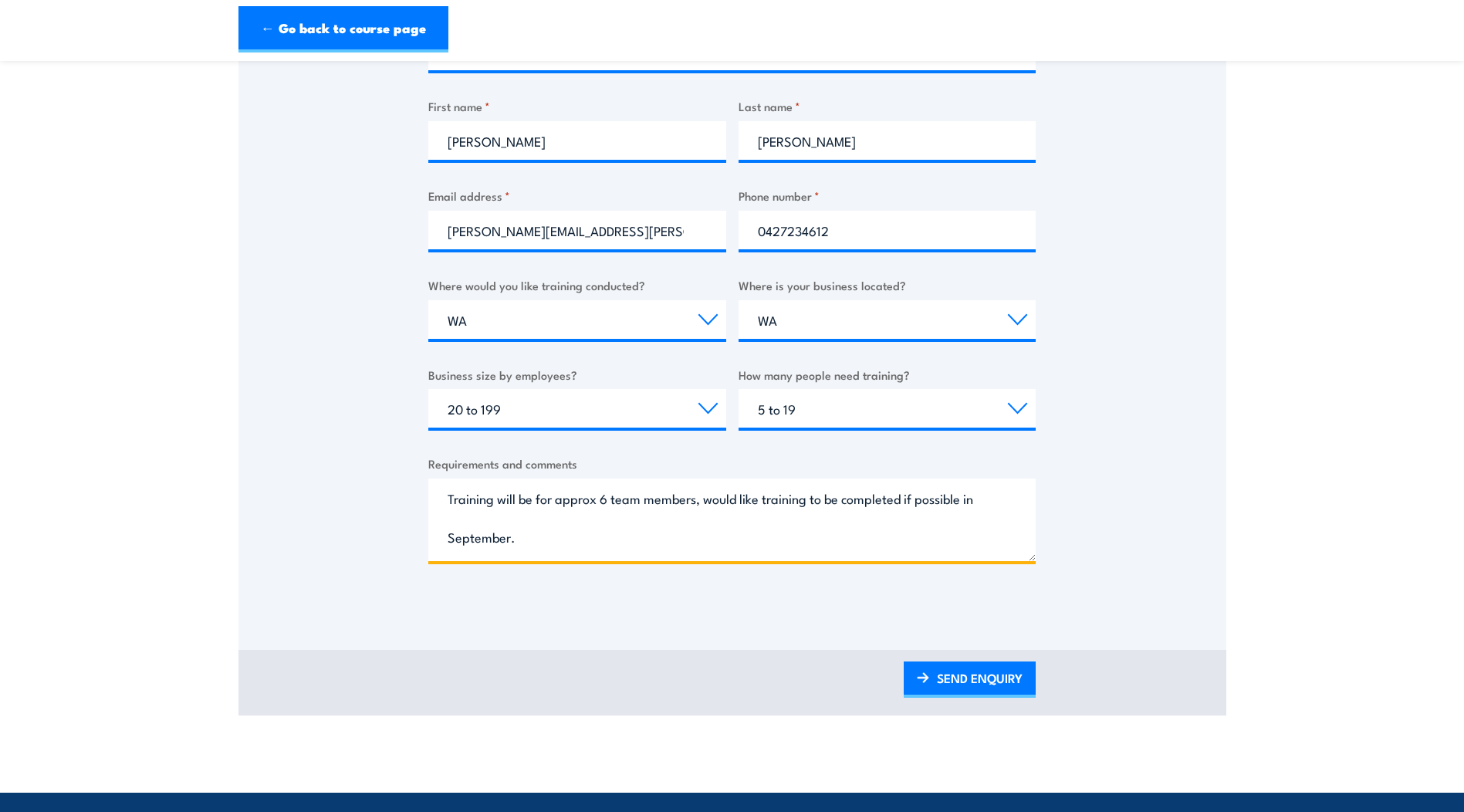
scroll to position [463, 0]
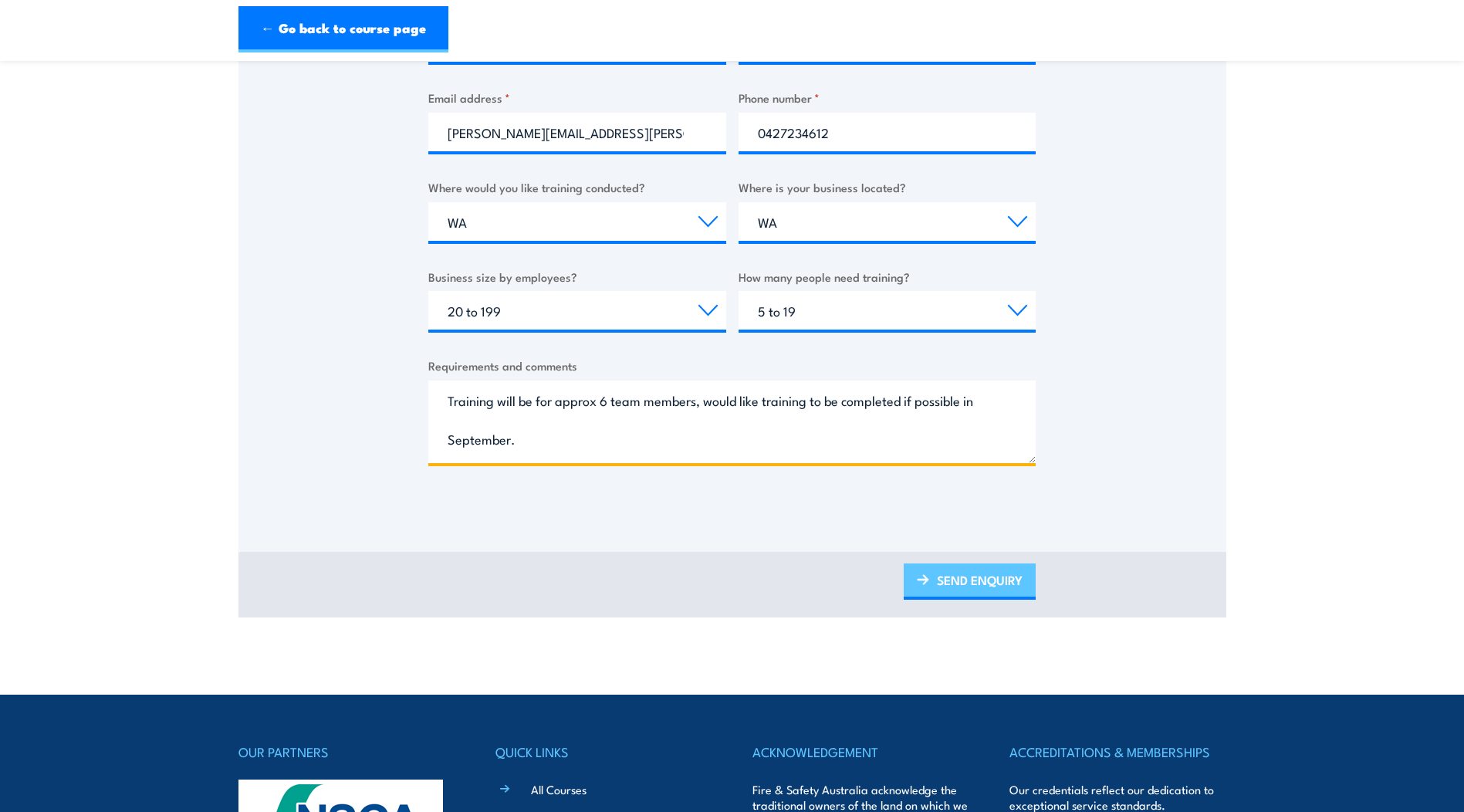
type textarea "Training will be for approx 6 team members, would like training to be completed…"
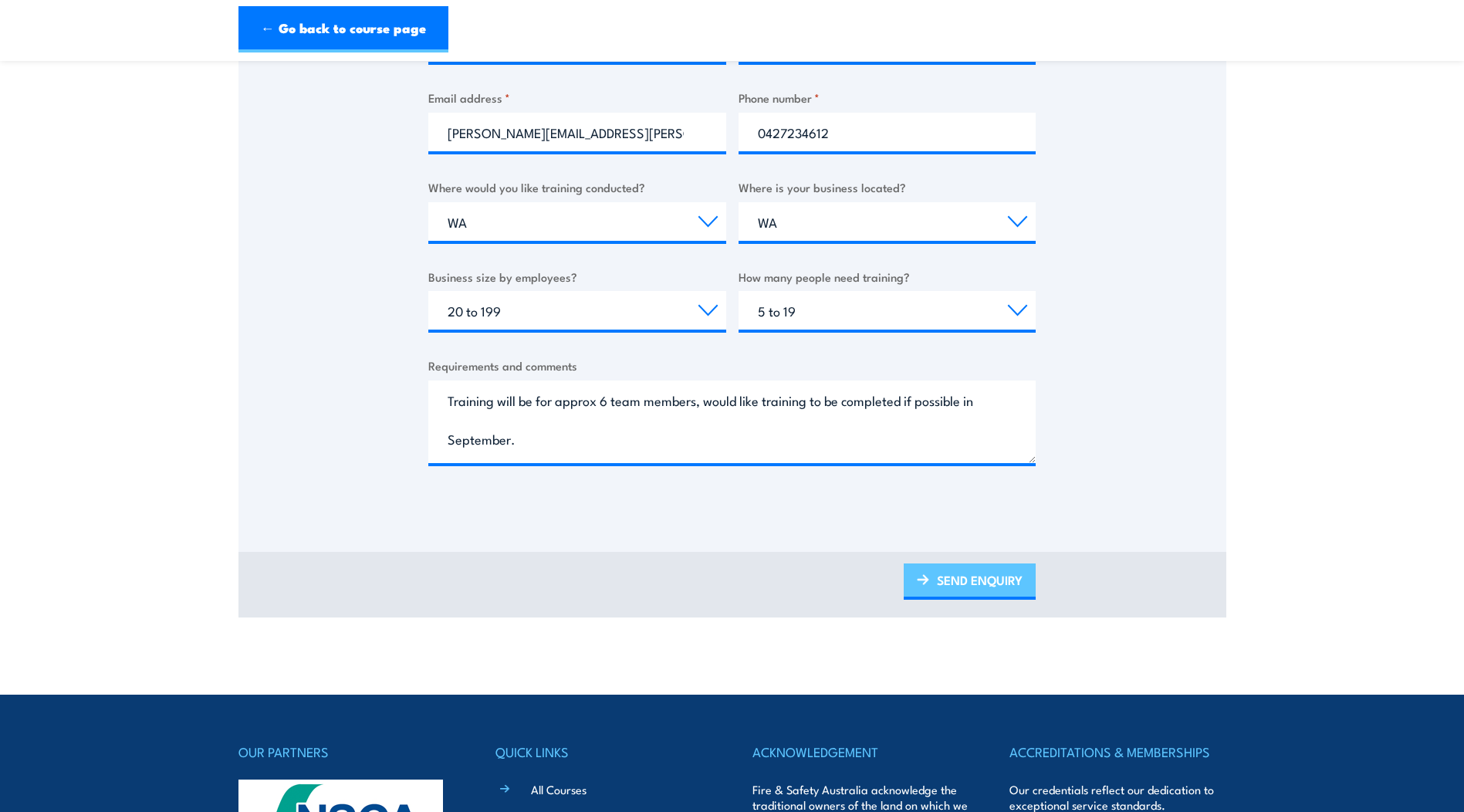
click at [974, 582] on link "SEND ENQUIRY" at bounding box center [970, 581] width 132 height 36
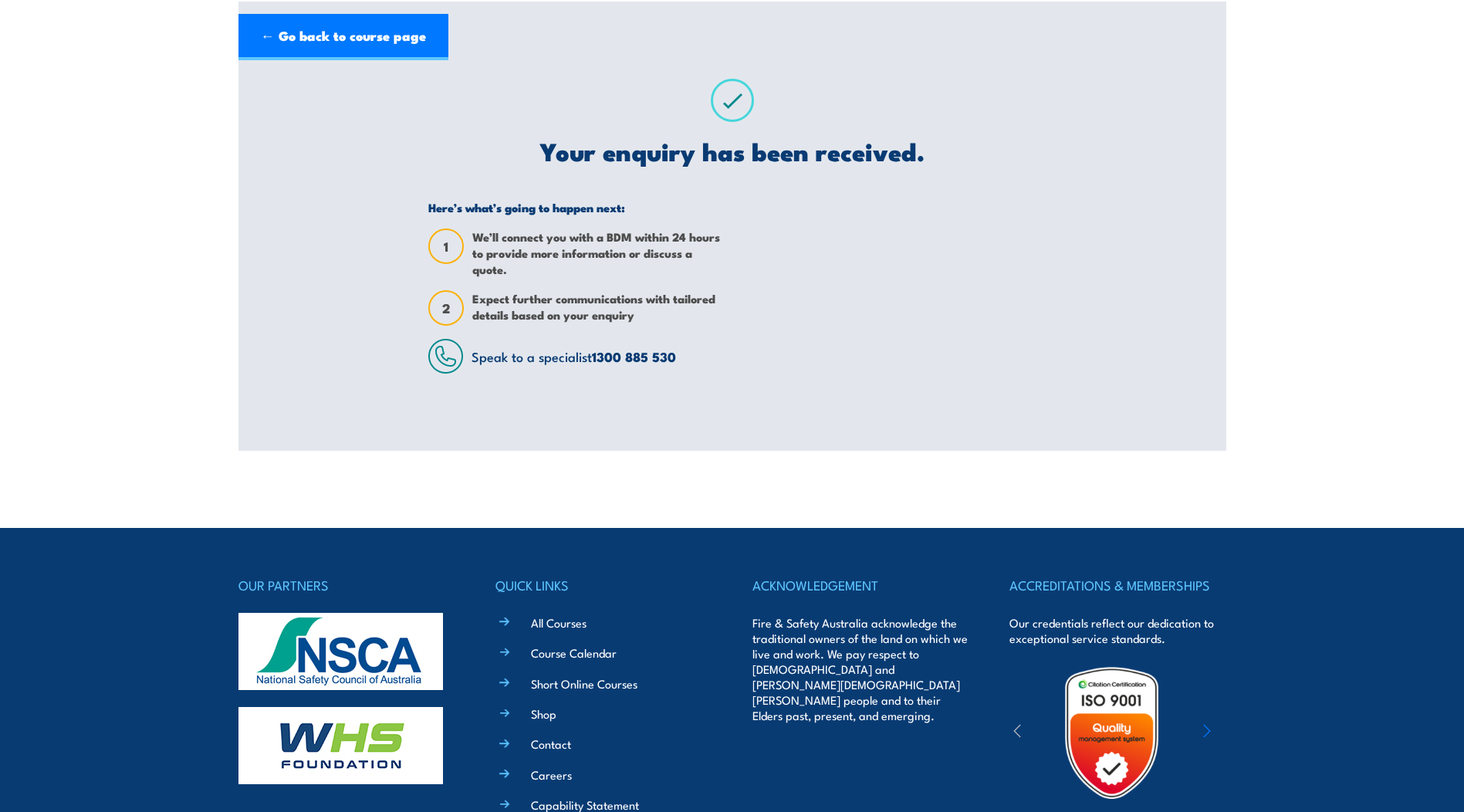
scroll to position [0, 0]
